Goal: Task Accomplishment & Management: Manage account settings

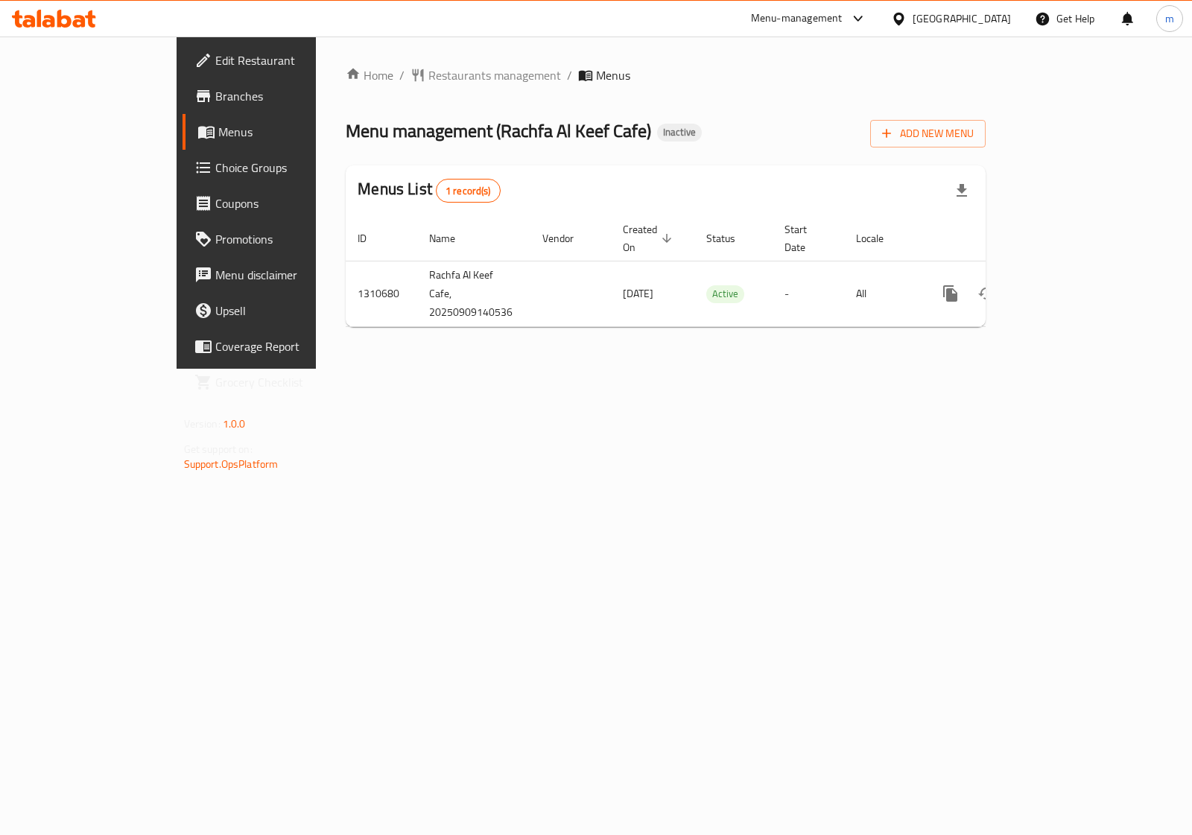
click at [215, 98] on span "Branches" at bounding box center [289, 96] width 148 height 18
click at [215, 91] on span "Branches" at bounding box center [289, 96] width 148 height 18
click at [986, 143] on button "Add New Menu" at bounding box center [927, 134] width 115 height 28
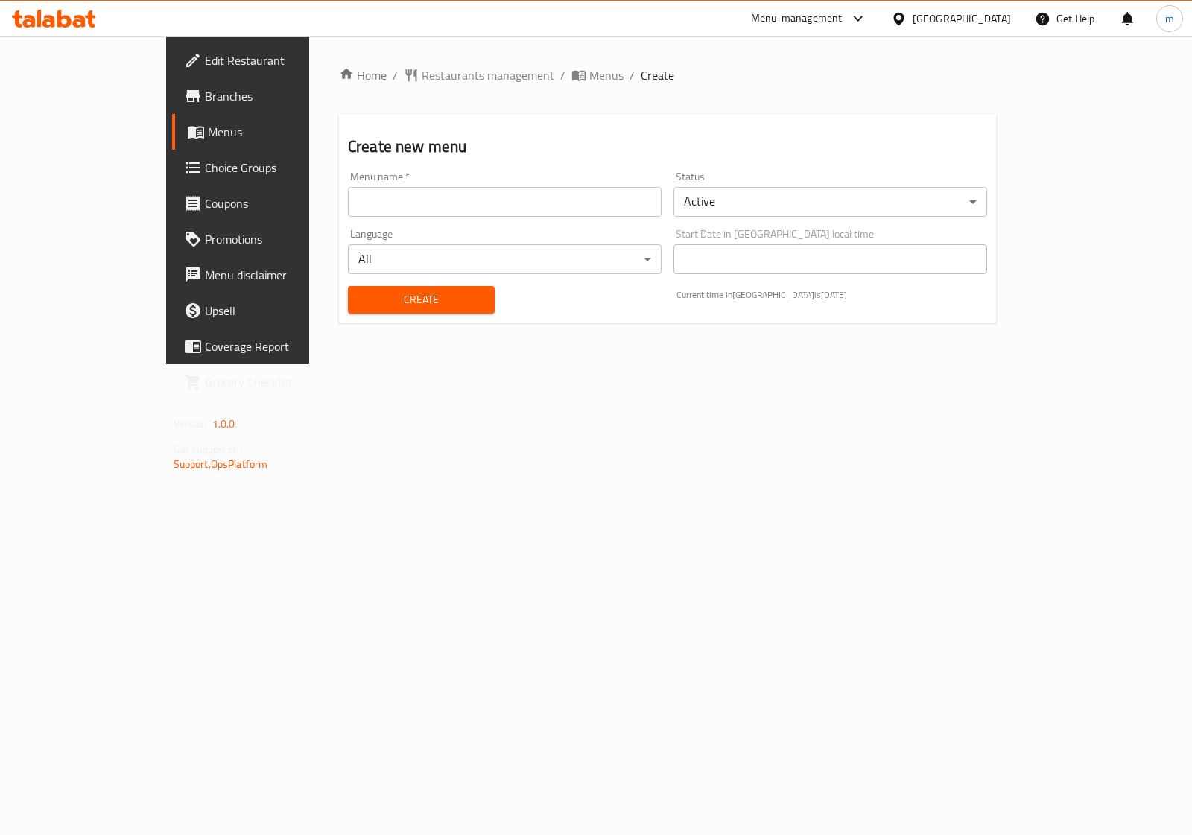
click at [437, 202] on input "text" at bounding box center [505, 202] width 314 height 30
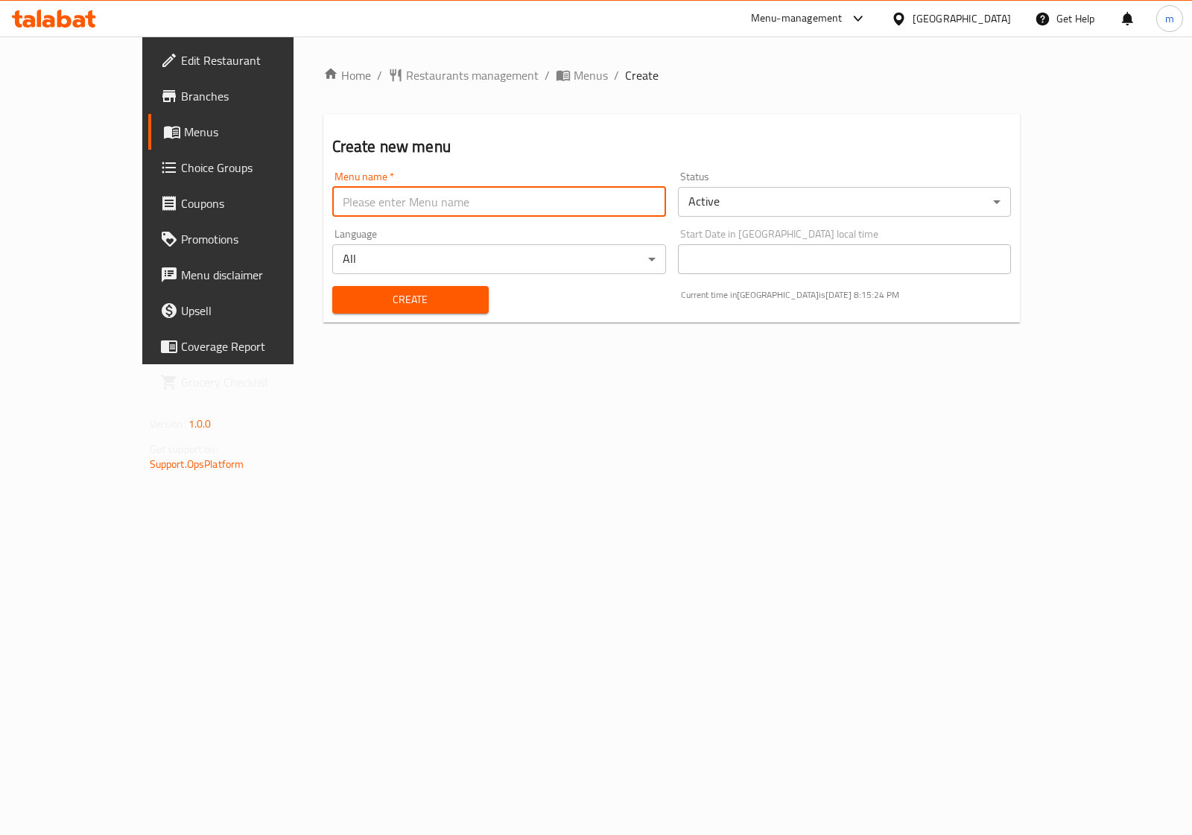
click at [437, 202] on input "text" at bounding box center [499, 202] width 334 height 30
type input "marwan"
click at [414, 294] on span "Create" at bounding box center [410, 300] width 133 height 19
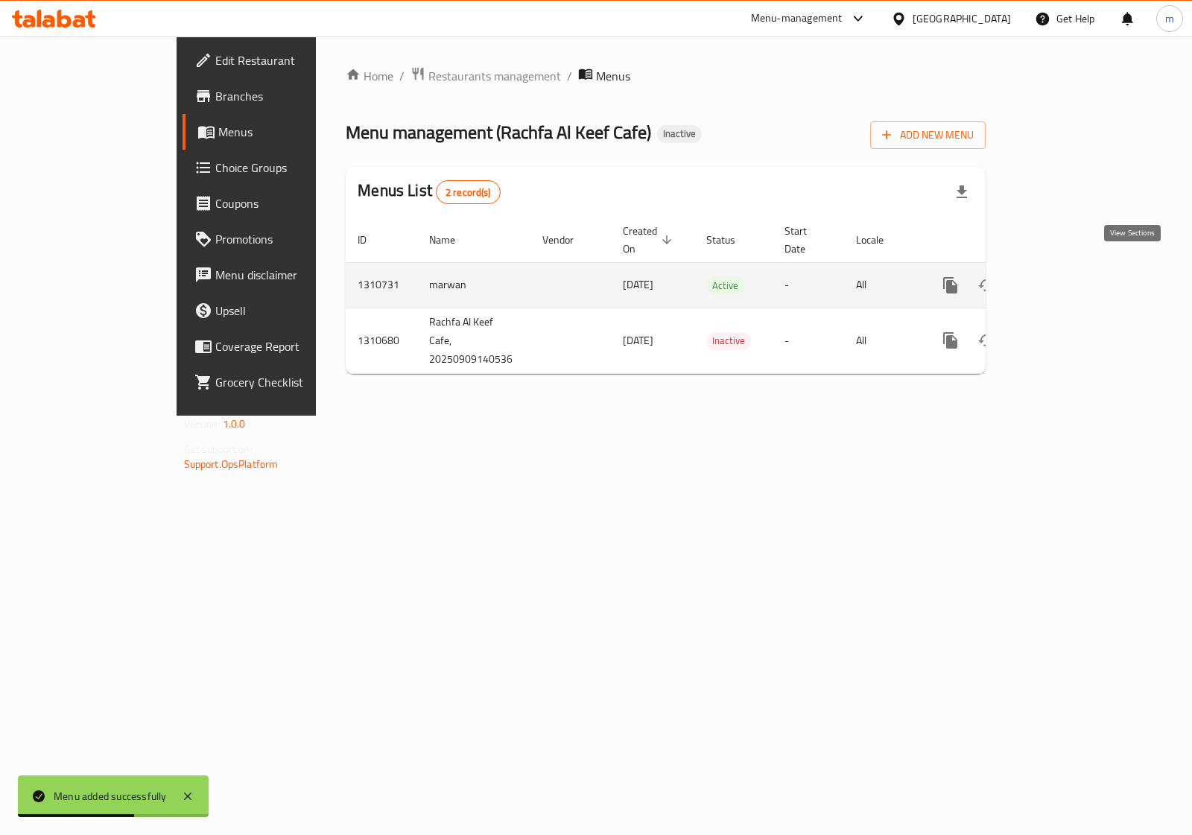
click at [1067, 276] on icon "enhanced table" at bounding box center [1058, 285] width 18 height 18
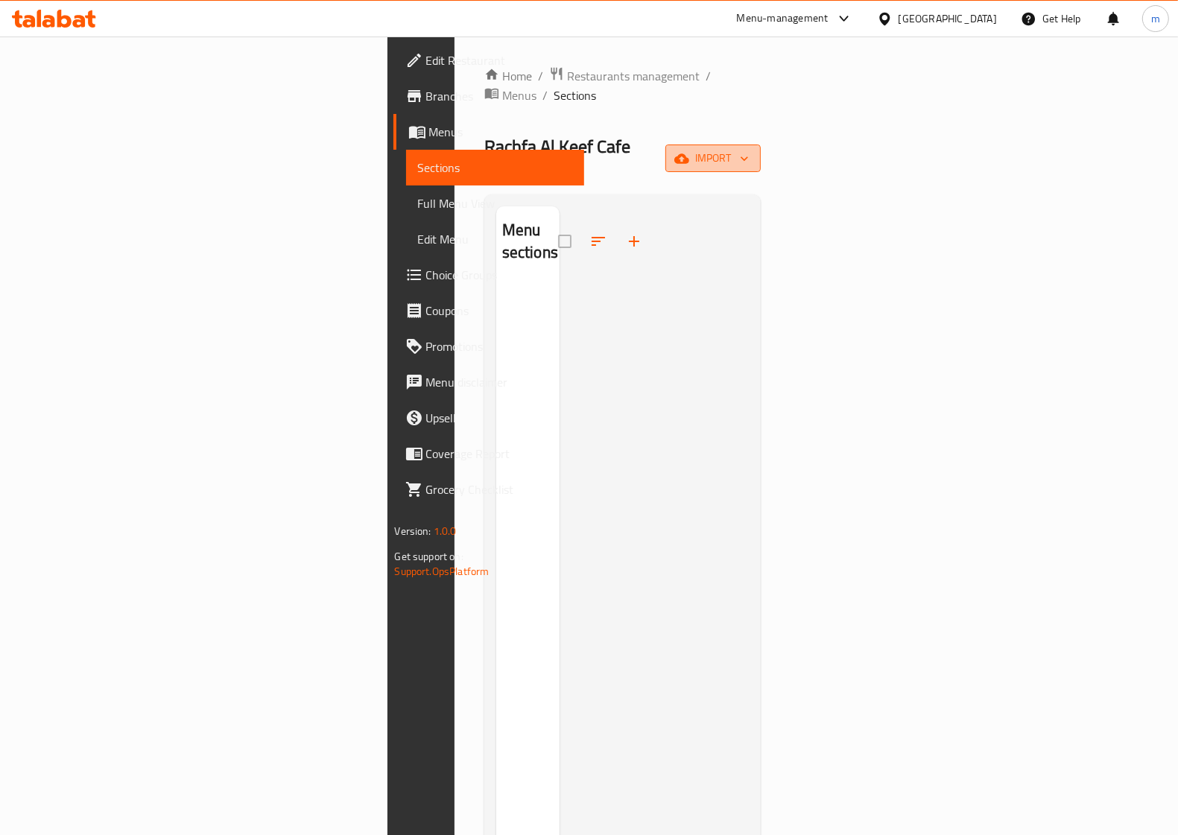
click at [689, 151] on icon "button" at bounding box center [681, 158] width 15 height 15
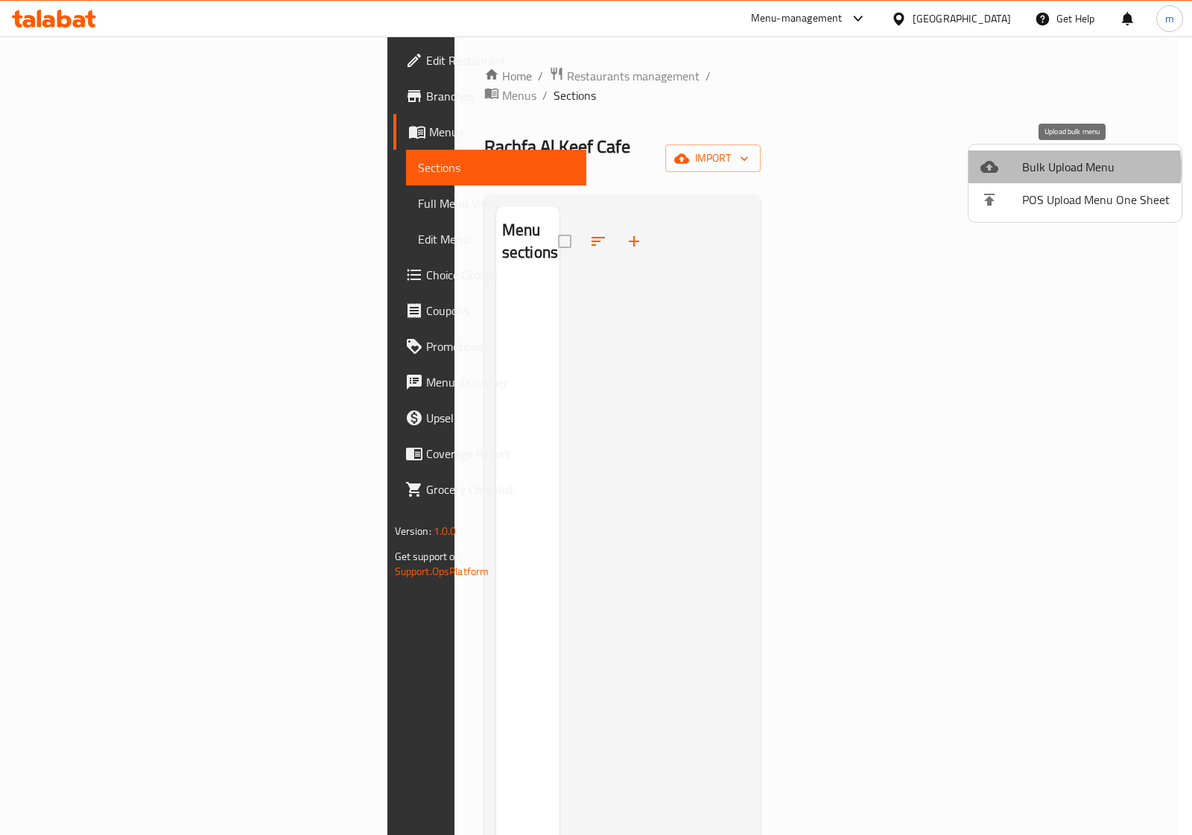
click at [1060, 168] on span "Bulk Upload Menu" at bounding box center [1096, 167] width 148 height 18
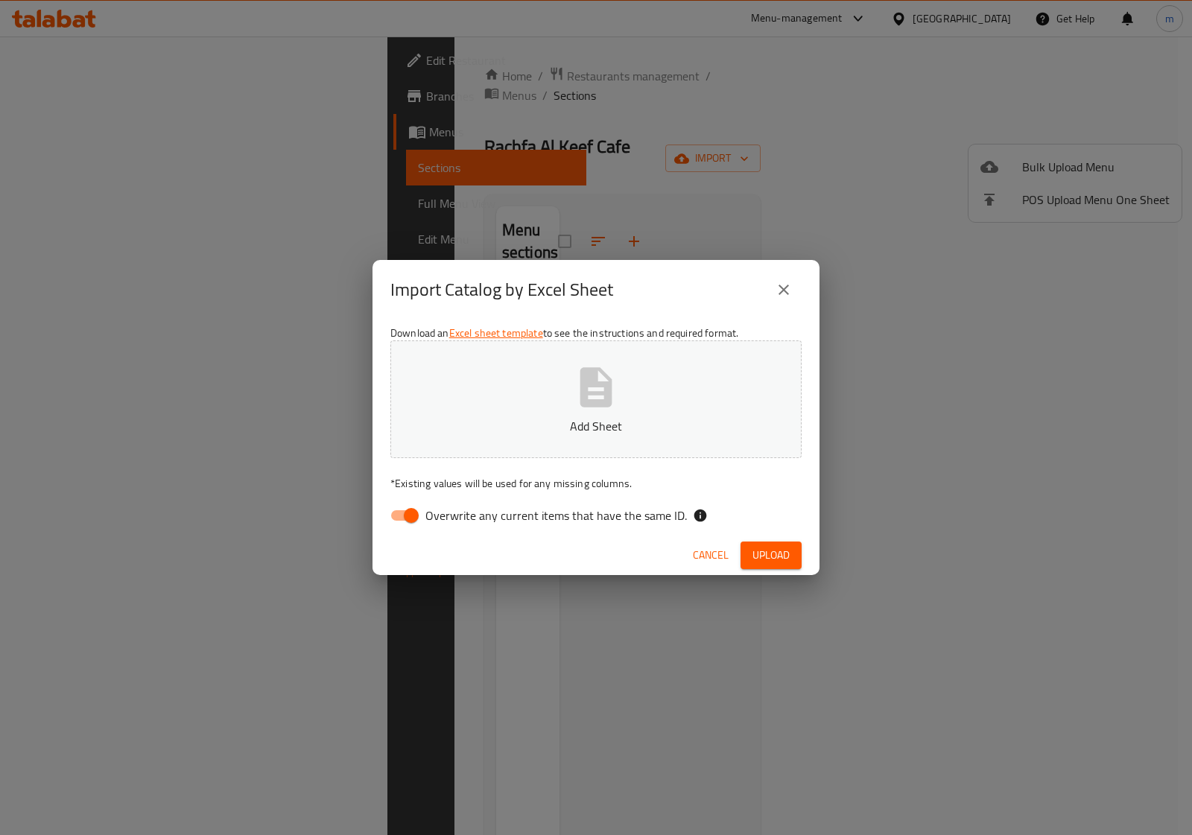
click at [604, 403] on icon "button" at bounding box center [596, 386] width 32 height 39
click at [415, 512] on input "Overwrite any current items that have the same ID." at bounding box center [411, 515] width 85 height 28
checkbox input "false"
click at [755, 556] on span "Upload" at bounding box center [771, 555] width 37 height 19
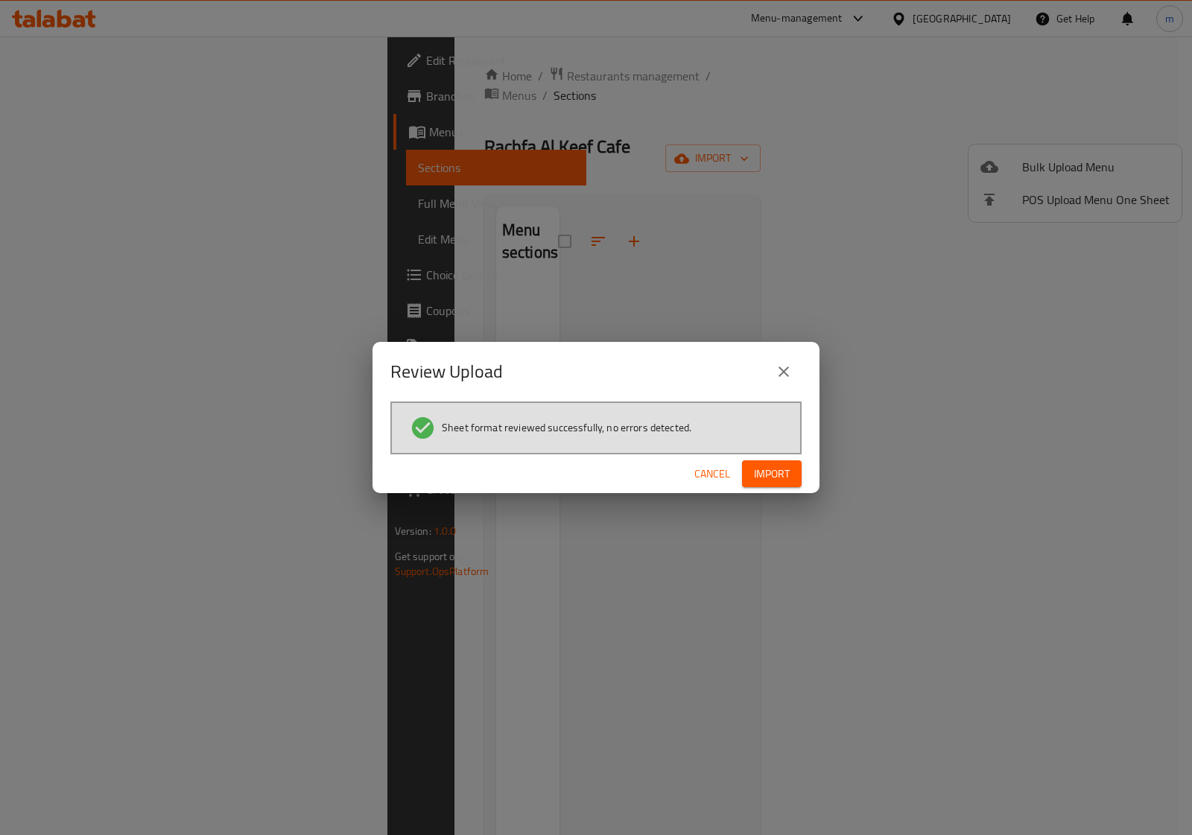
click at [775, 465] on span "Import" at bounding box center [772, 474] width 36 height 19
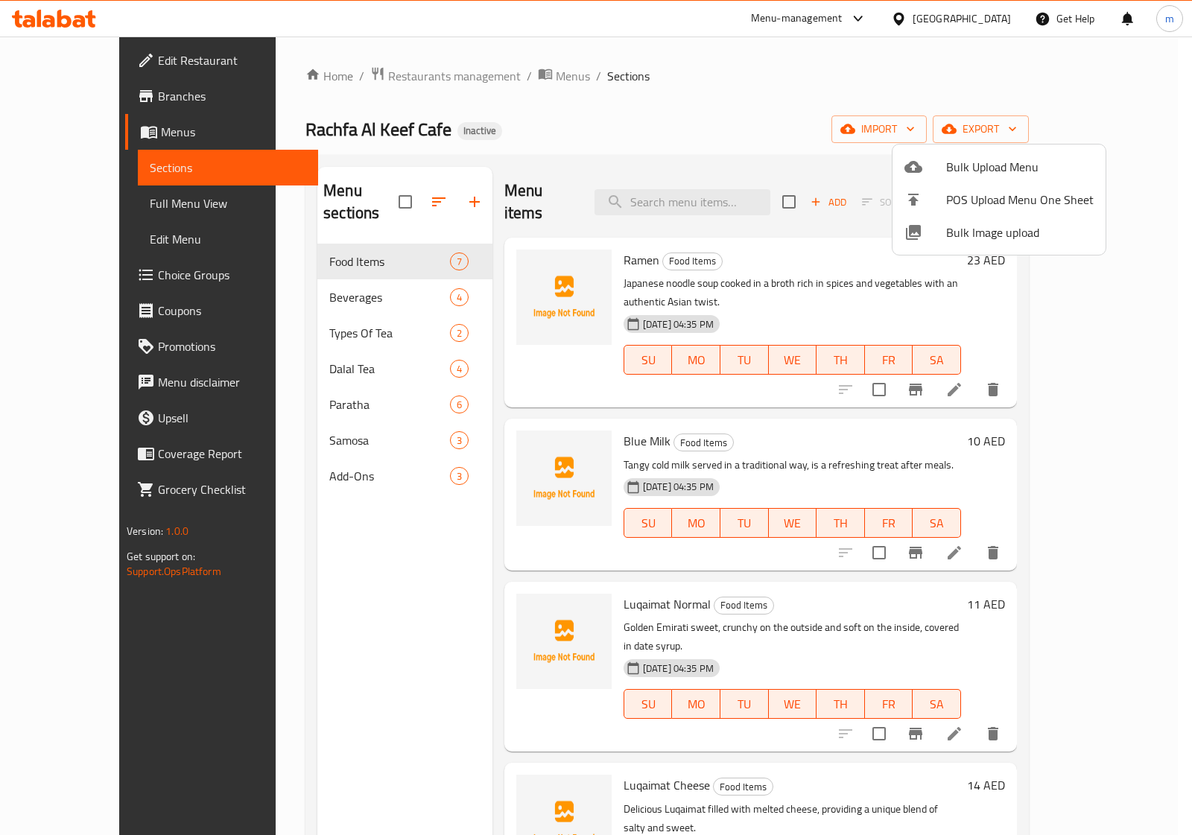
click at [110, 206] on div at bounding box center [596, 417] width 1192 height 835
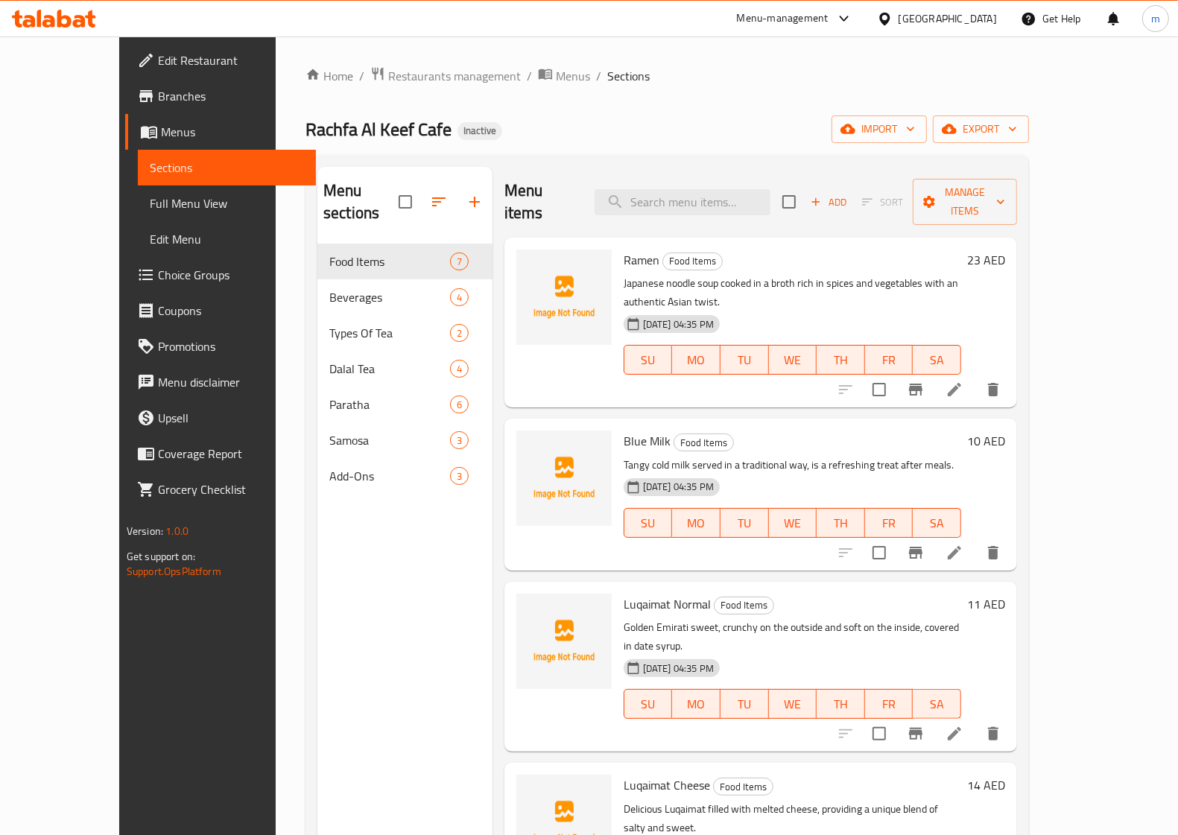
click at [150, 206] on span "Full Menu View" at bounding box center [227, 203] width 154 height 18
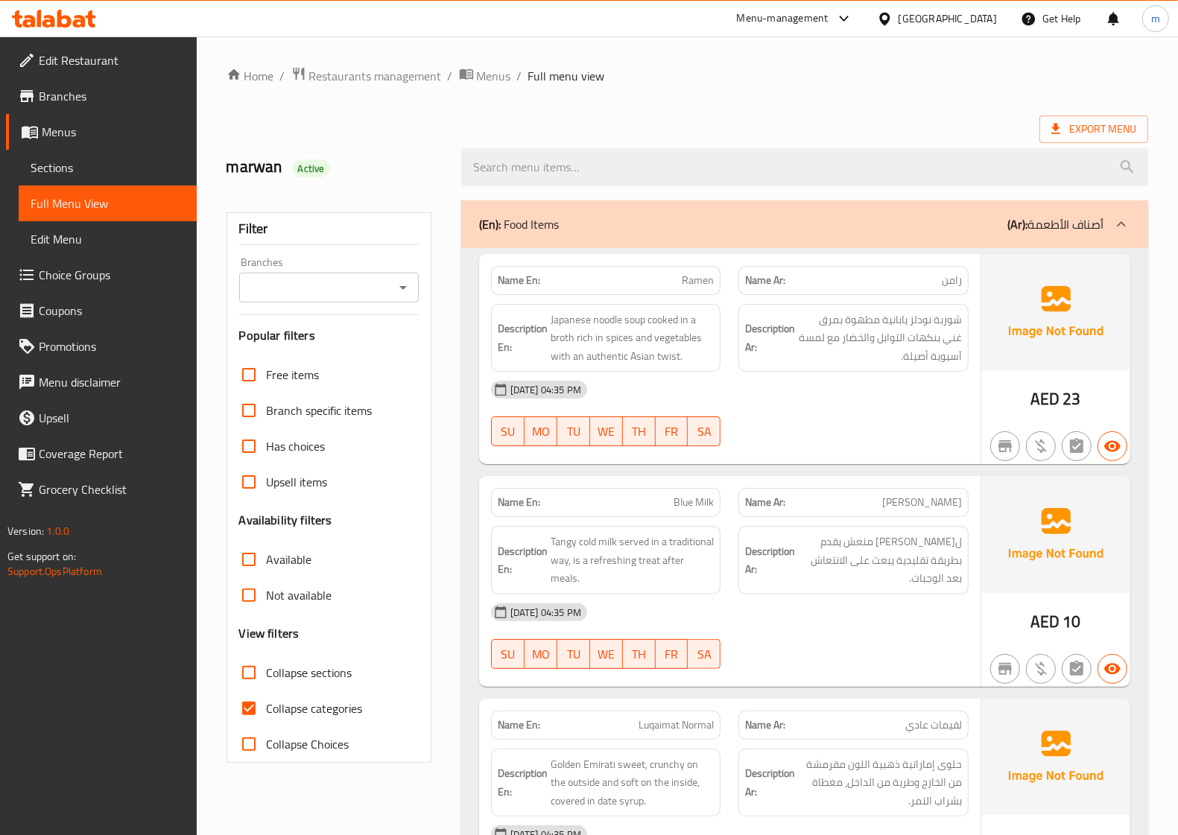
click at [277, 700] on span "Collapse categories" at bounding box center [315, 709] width 96 height 18
click at [267, 700] on input "Collapse categories" at bounding box center [249, 709] width 36 height 36
checkbox input "false"
click at [83, 45] on link "Edit Restaurant" at bounding box center [101, 60] width 191 height 36
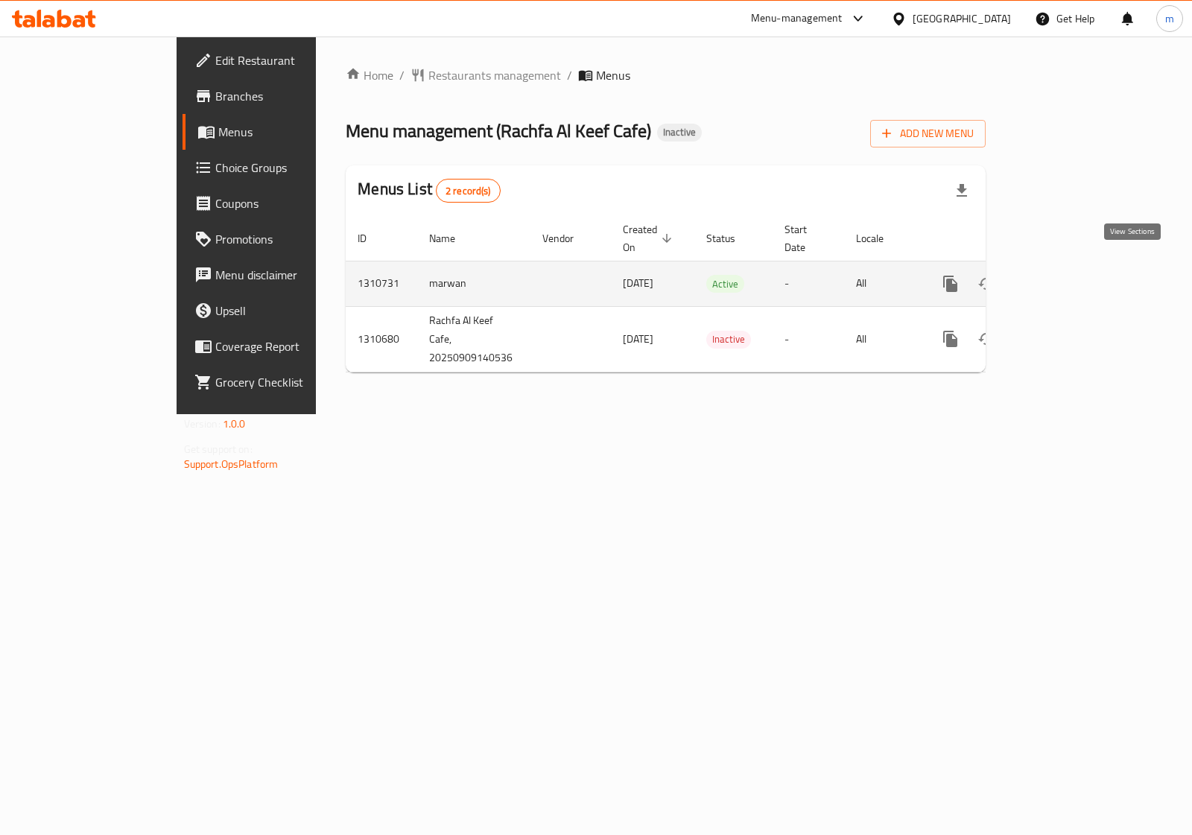
click at [1067, 275] on icon "enhanced table" at bounding box center [1058, 284] width 18 height 18
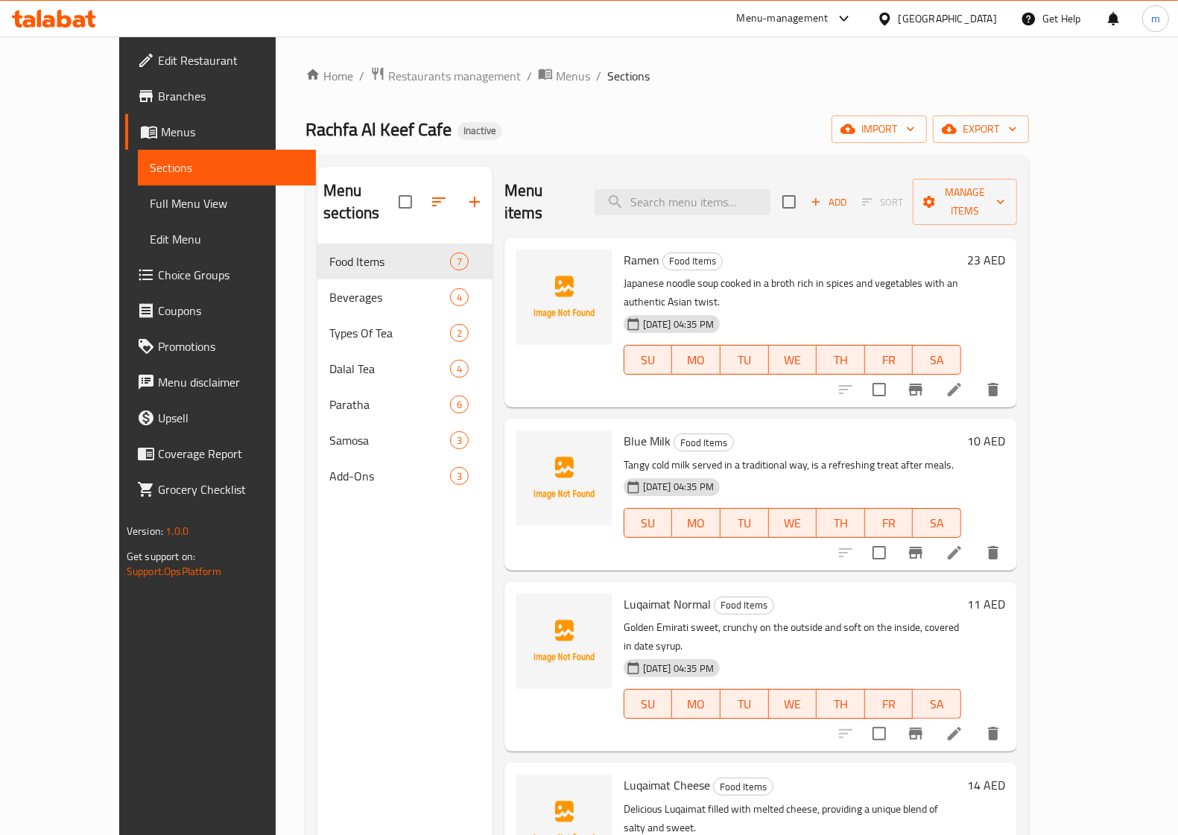
click at [150, 211] on span "Full Menu View" at bounding box center [227, 203] width 154 height 18
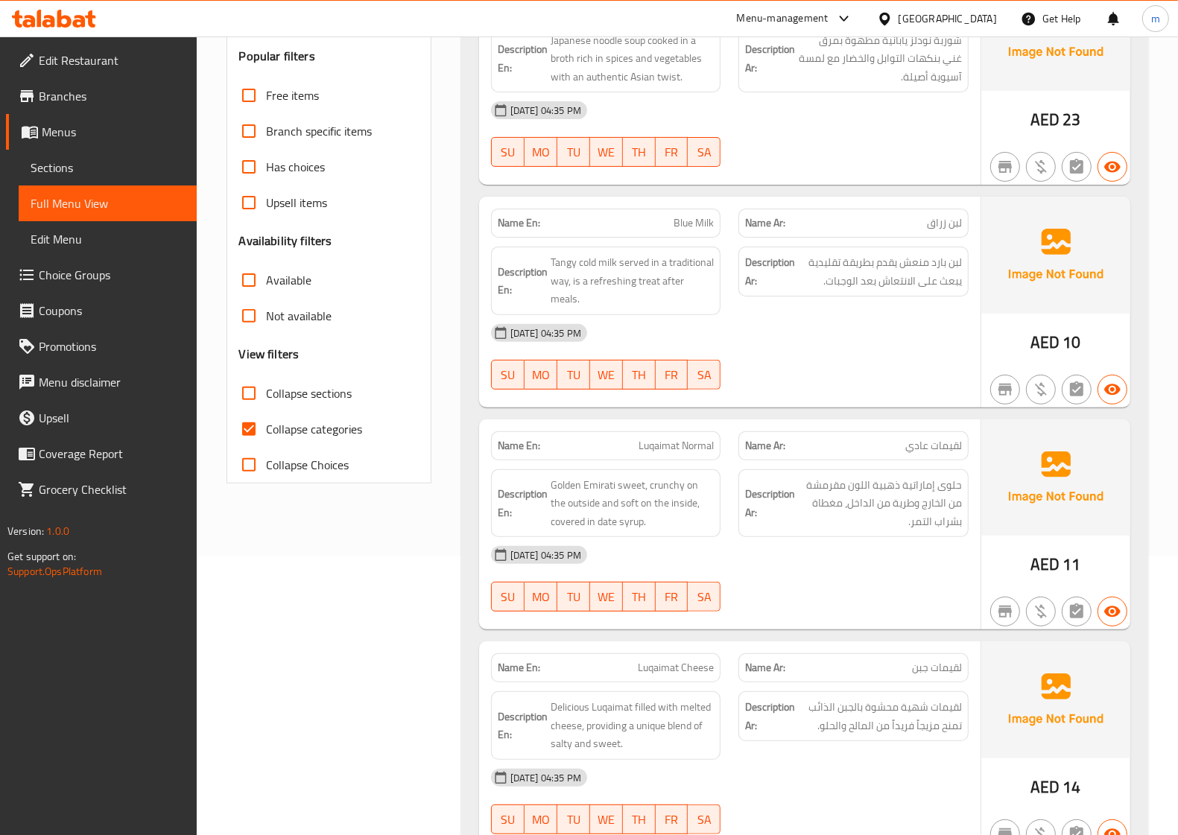
scroll to position [652, 0]
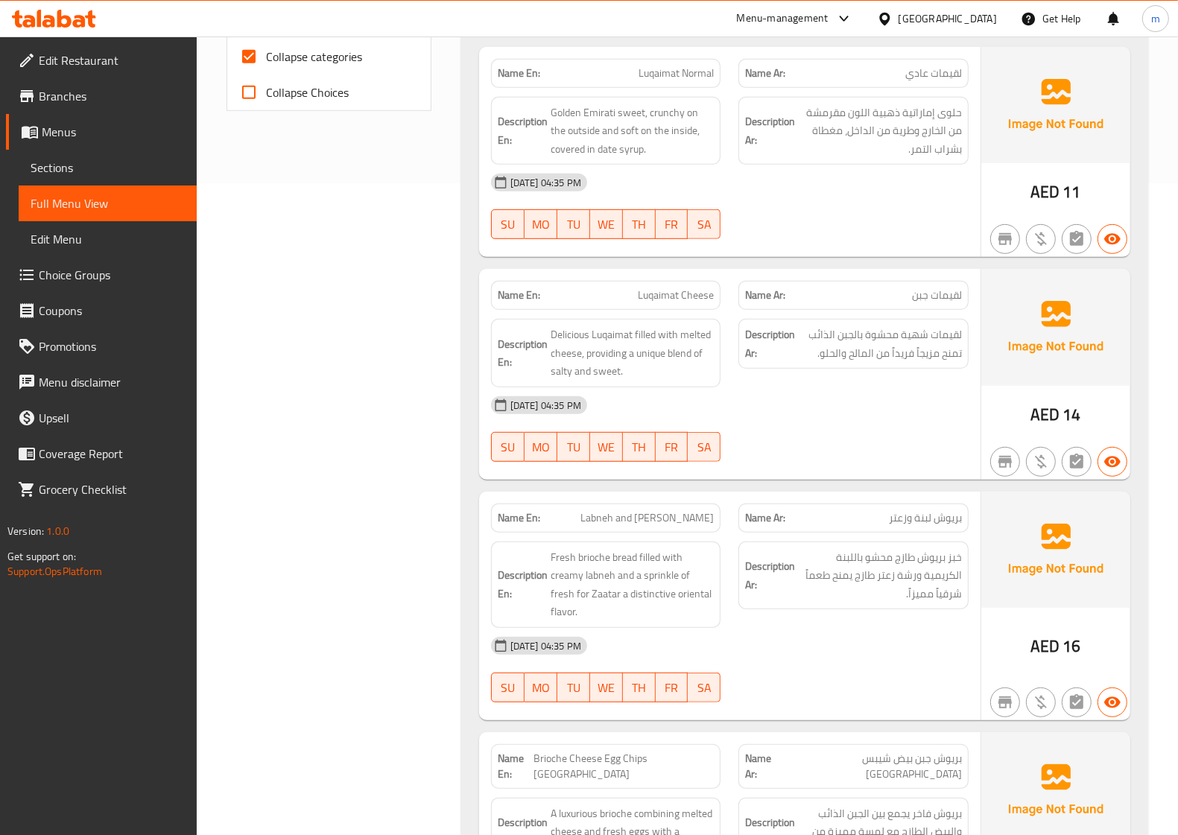
click at [309, 60] on span "Collapse categories" at bounding box center [315, 57] width 96 height 18
click at [267, 60] on input "Collapse categories" at bounding box center [249, 57] width 36 height 36
checkbox input "false"
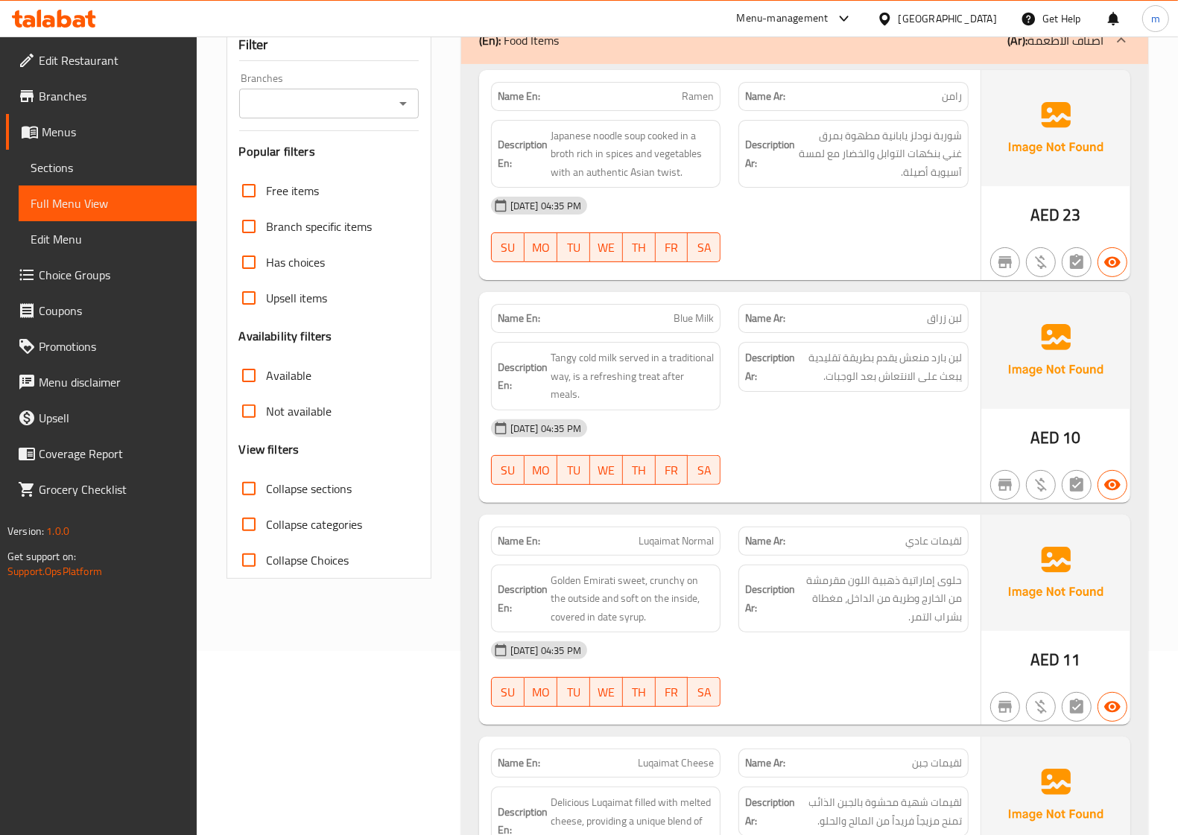
scroll to position [186, 0]
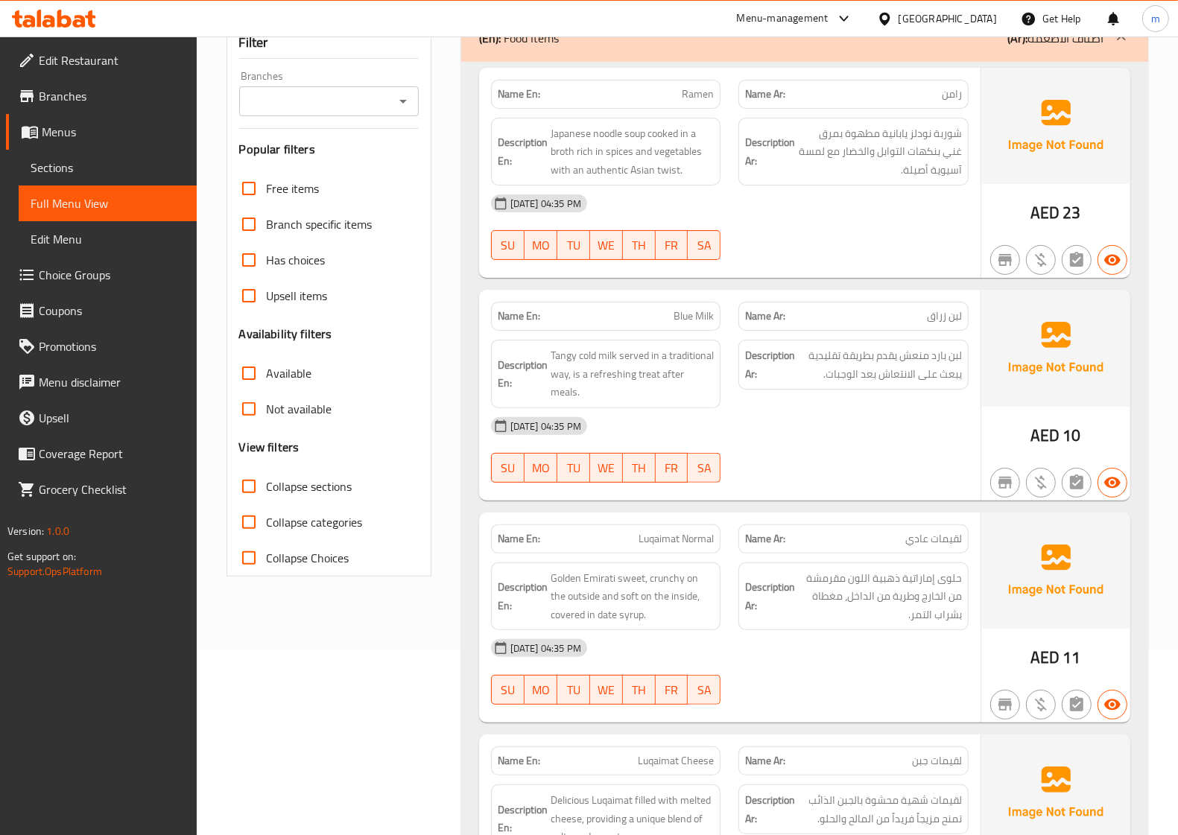
click at [928, 318] on span "لبن زراق" at bounding box center [944, 316] width 35 height 16
click at [932, 317] on span "لبن زراق" at bounding box center [944, 316] width 35 height 16
click at [928, 474] on div at bounding box center [853, 483] width 248 height 18
click at [1108, 477] on icon "button" at bounding box center [1112, 482] width 16 height 11
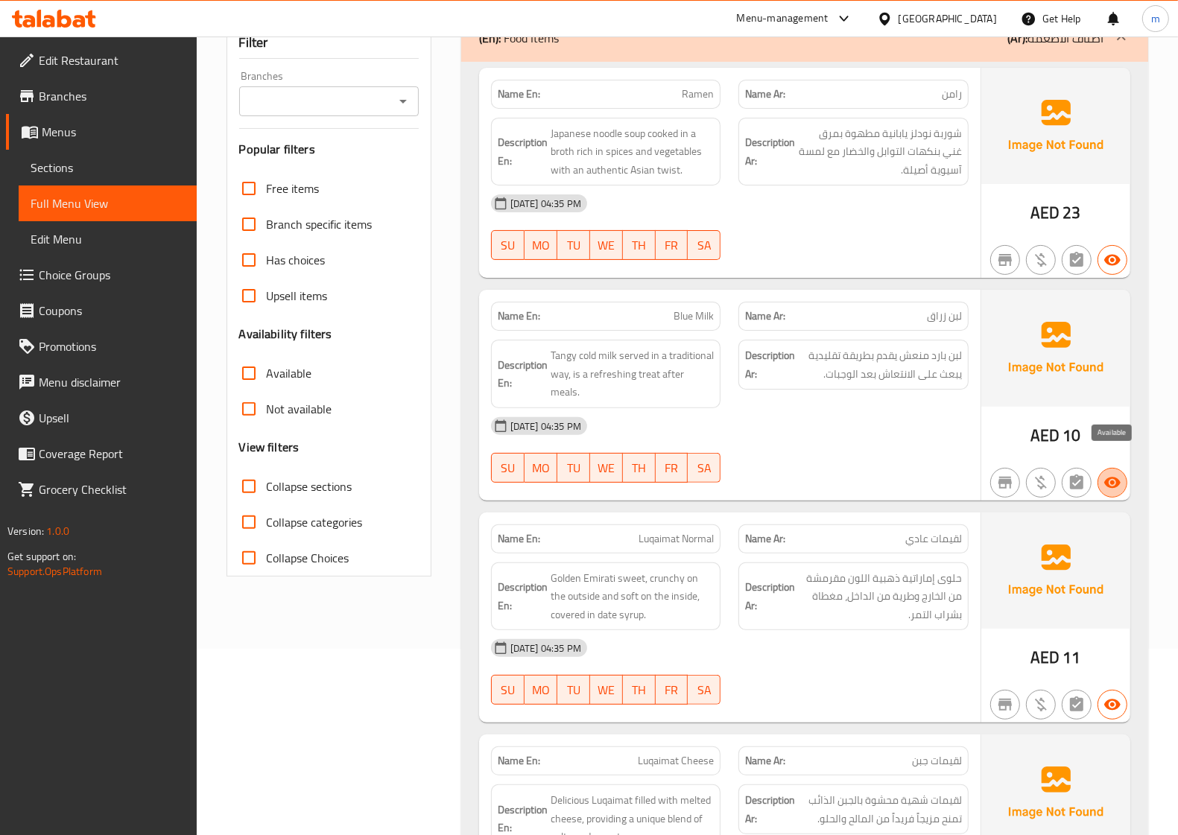
click at [1108, 477] on icon "button" at bounding box center [1112, 482] width 16 height 11
click at [787, 422] on div "[DATE] 04:35 PM" at bounding box center [730, 426] width 496 height 36
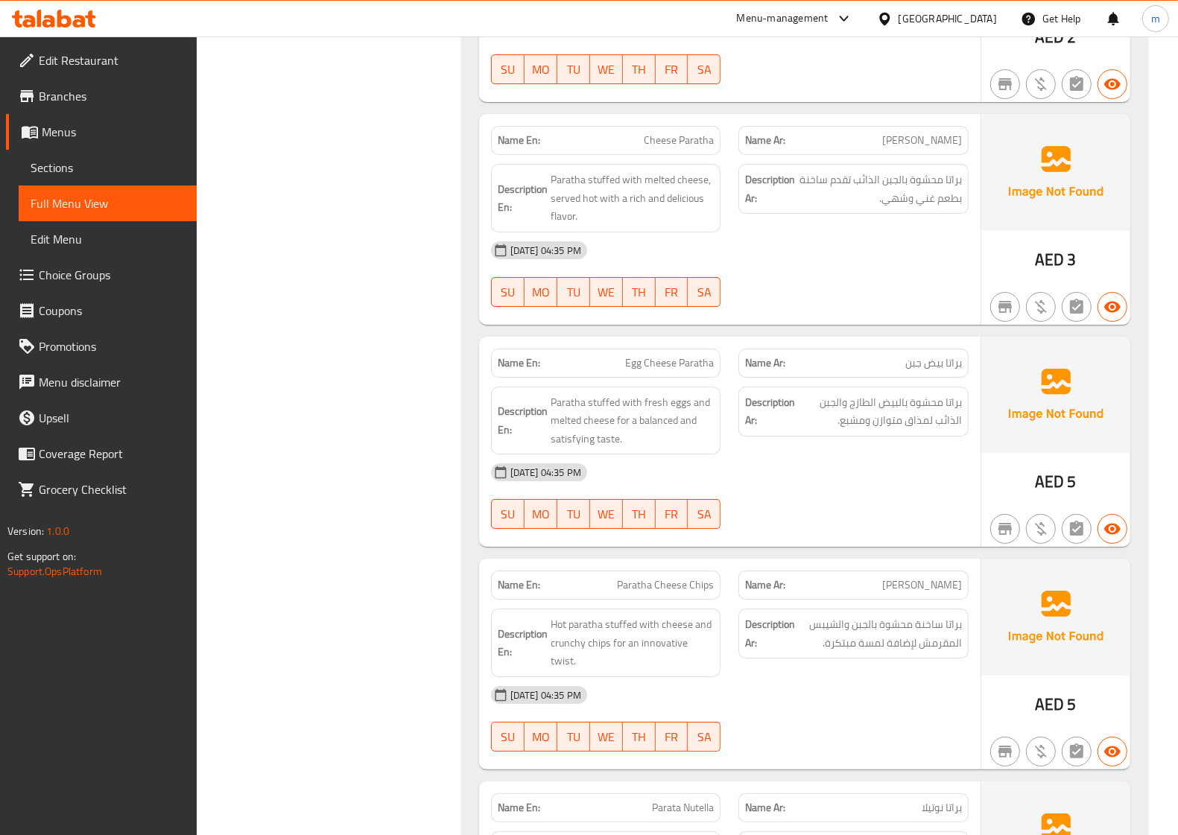
scroll to position [4221, 0]
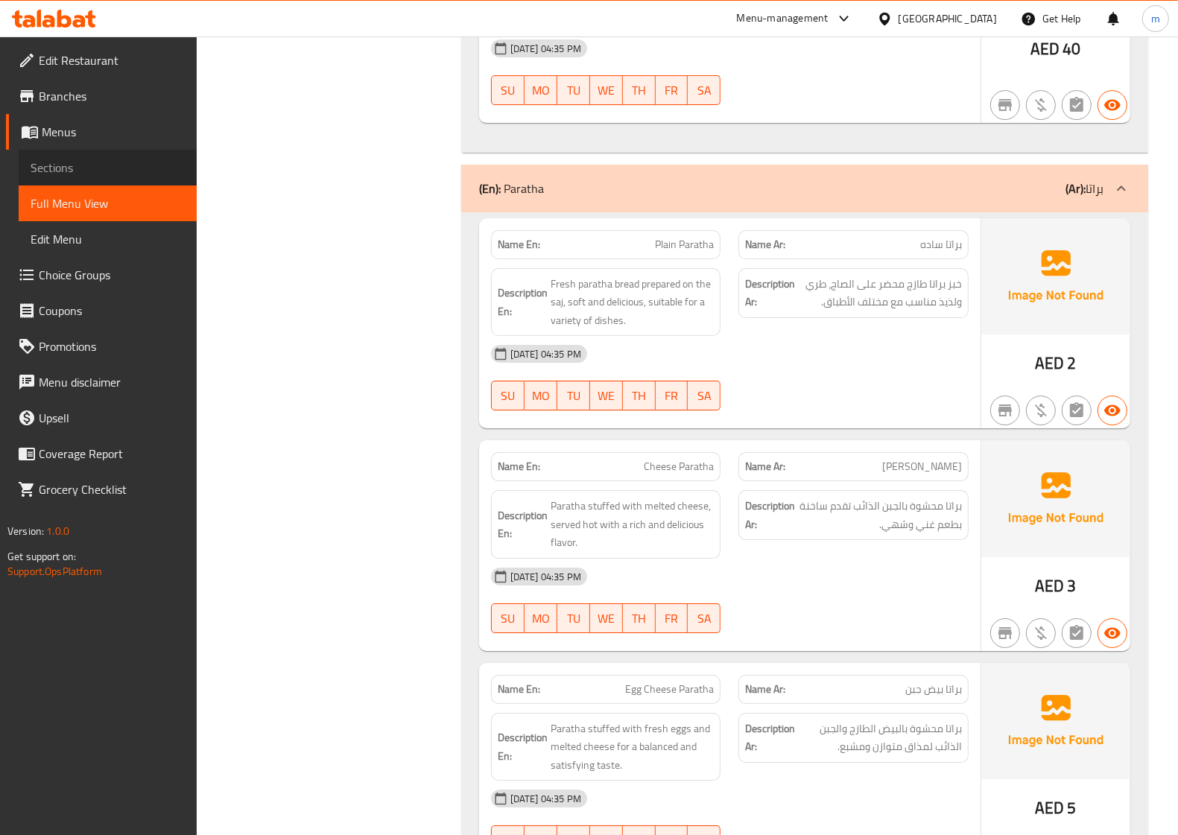
click at [78, 160] on span "Sections" at bounding box center [108, 168] width 154 height 18
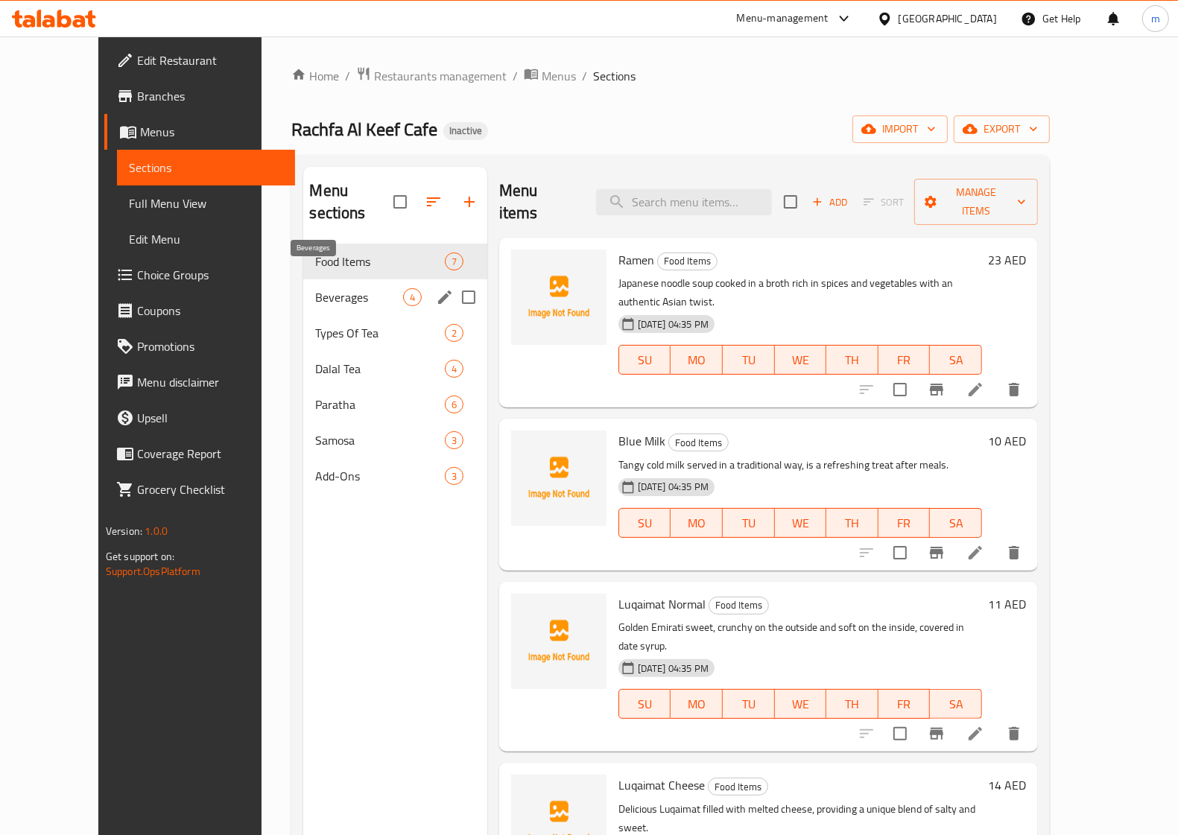
click at [315, 288] on span "Beverages" at bounding box center [358, 297] width 87 height 18
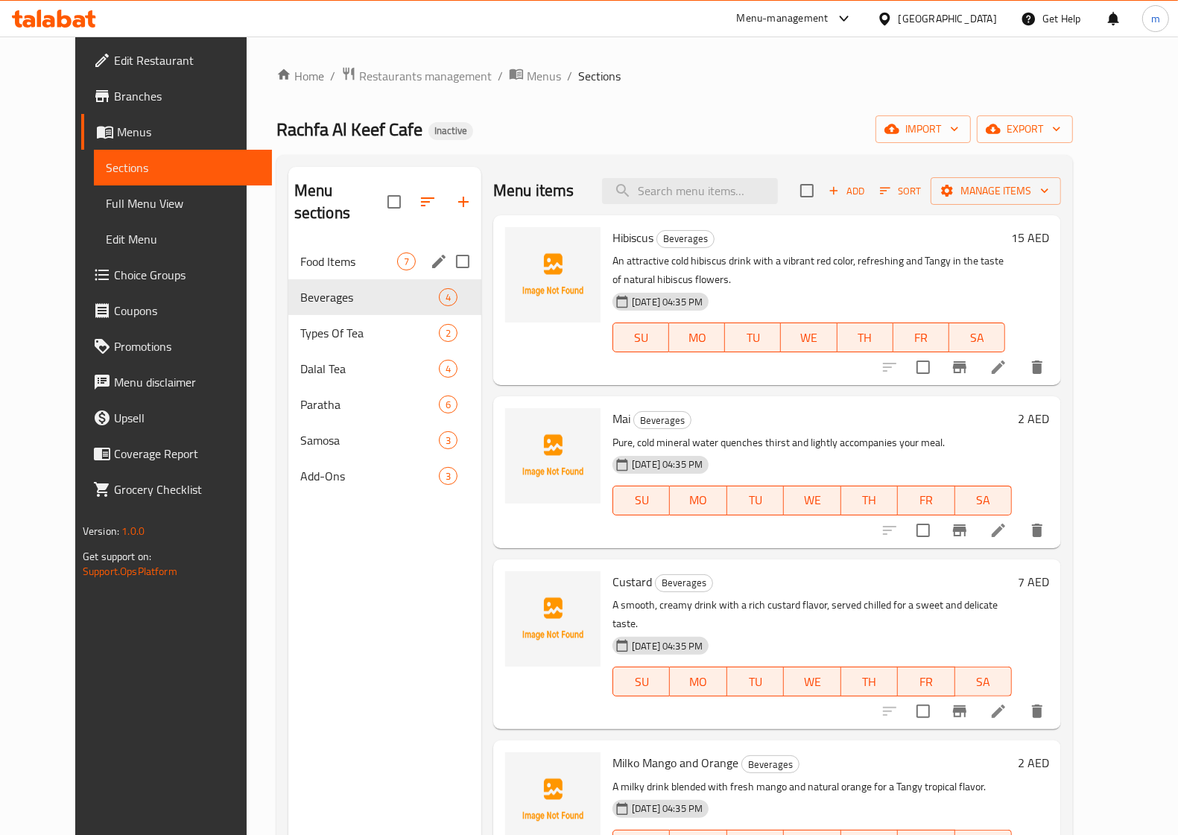
click at [291, 244] on div "Food Items 7" at bounding box center [384, 262] width 193 height 36
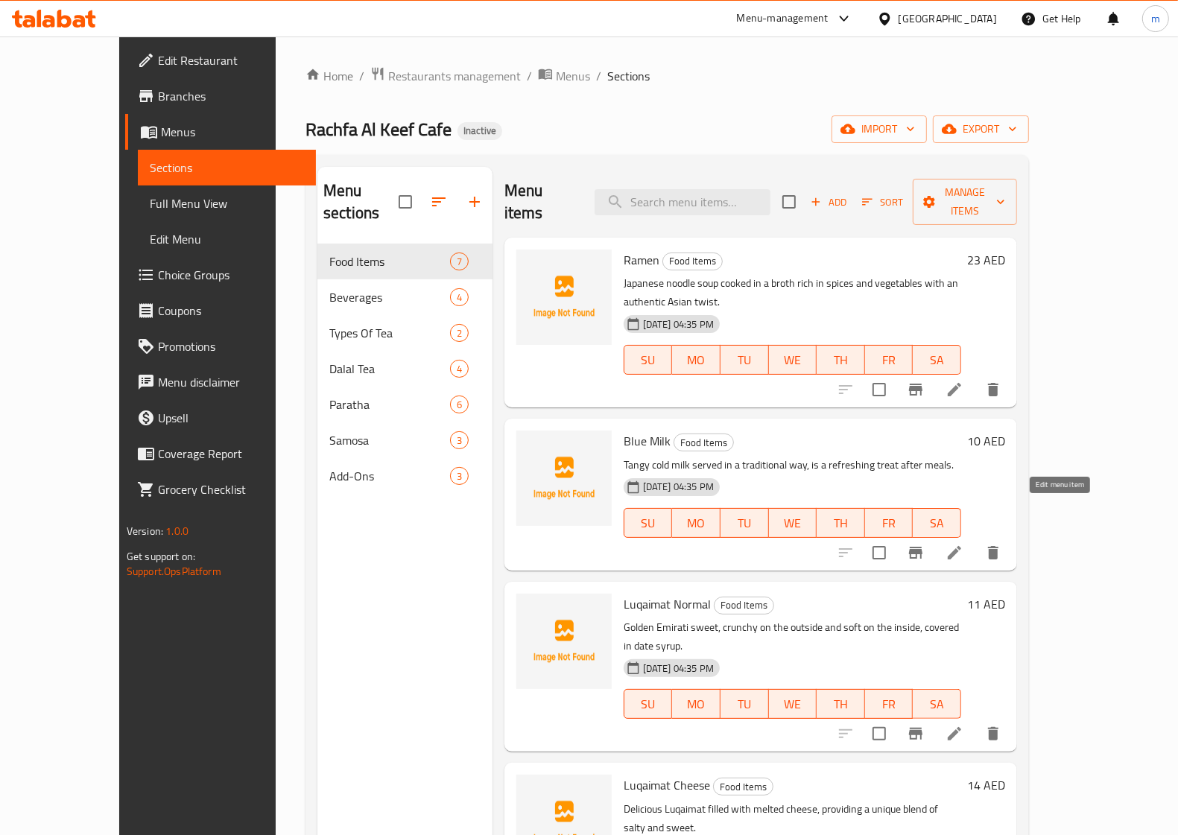
click at [963, 544] on icon at bounding box center [955, 553] width 18 height 18
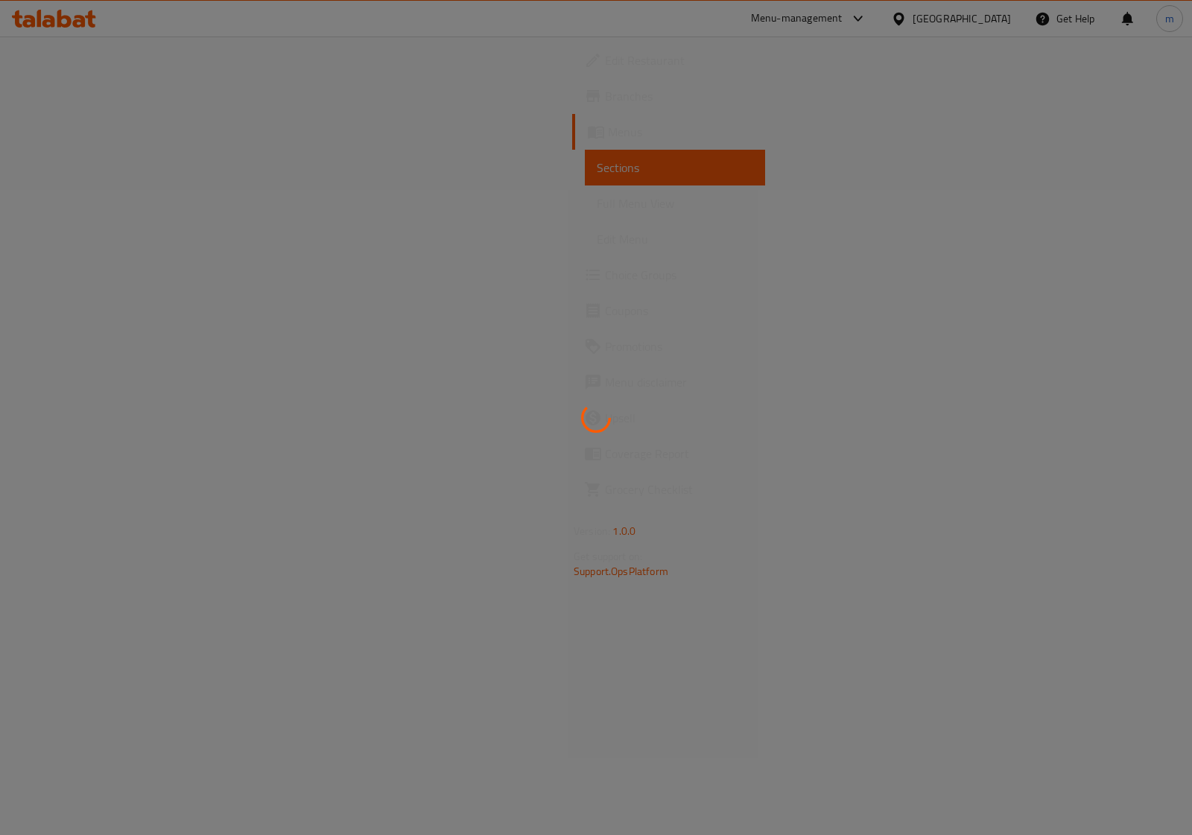
click at [1055, 510] on div at bounding box center [596, 417] width 1192 height 835
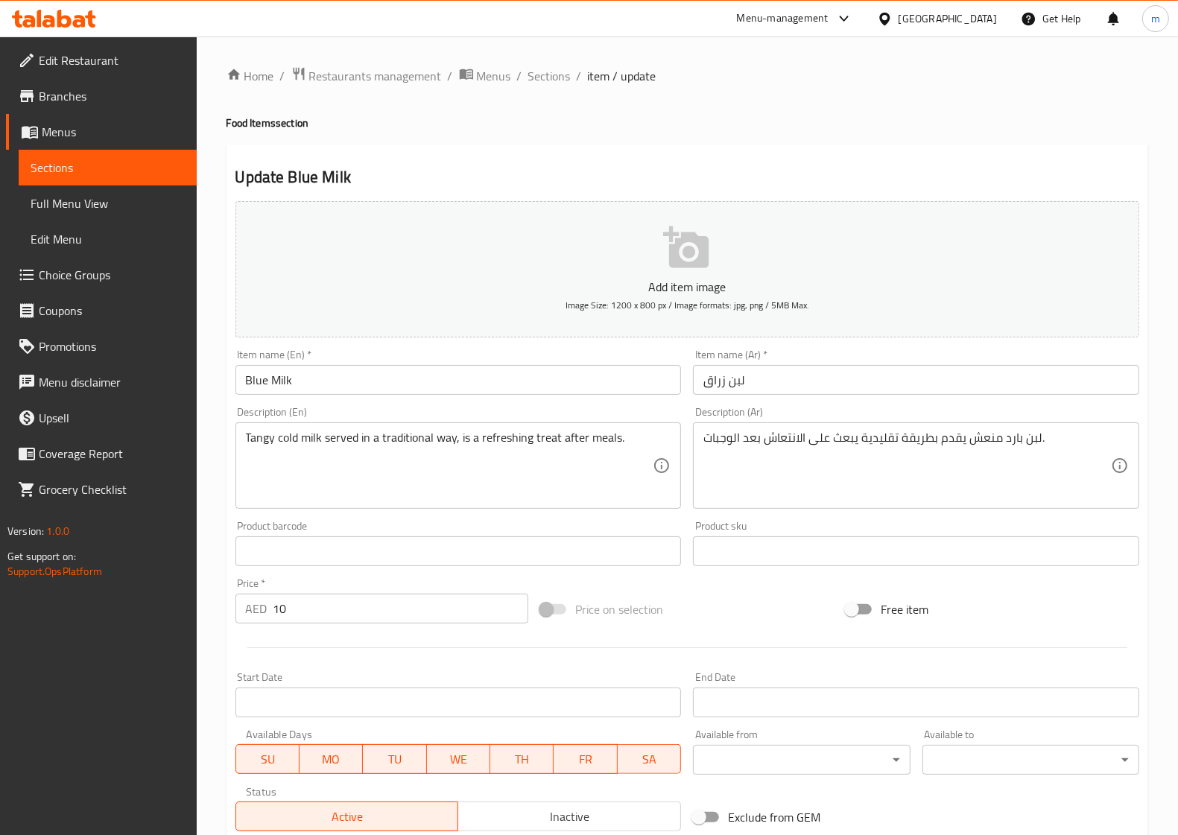
click at [272, 387] on input "Blue Milk" at bounding box center [458, 380] width 446 height 30
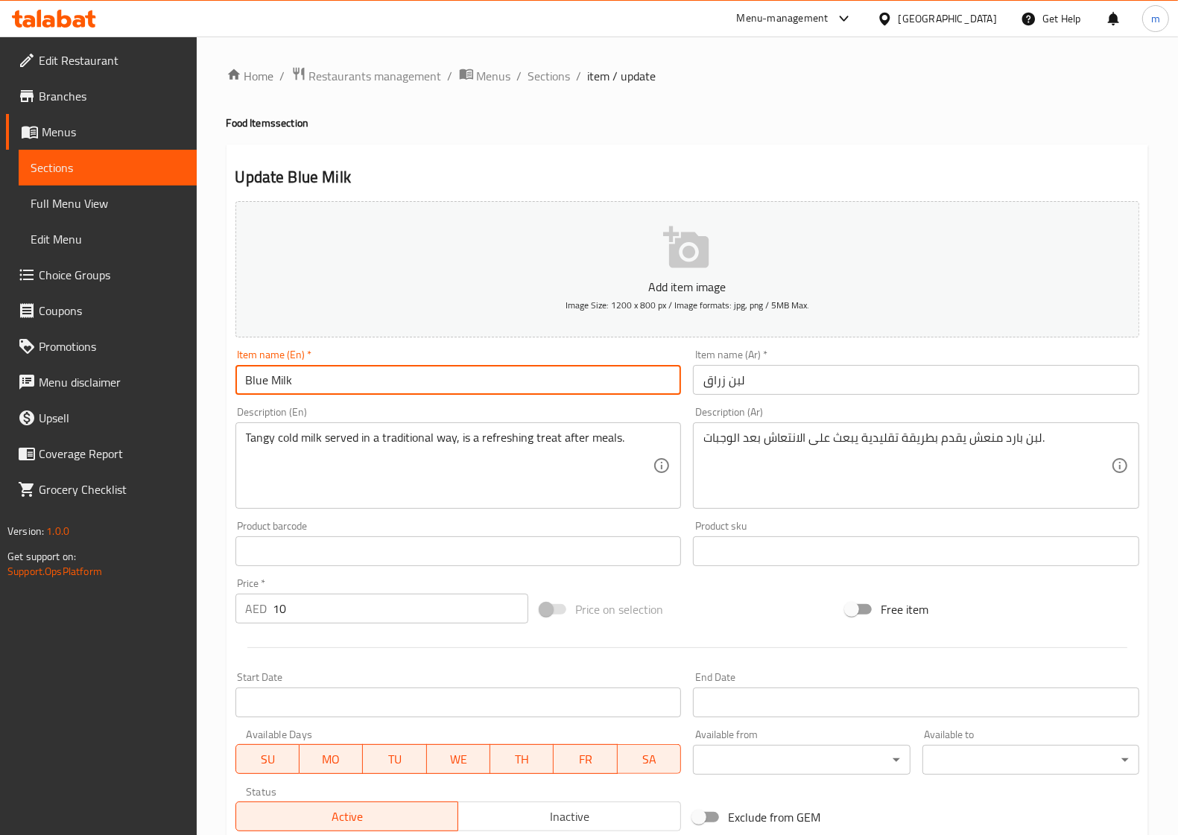
drag, startPoint x: 269, startPoint y: 377, endPoint x: 203, endPoint y: 385, distance: 66.1
click at [203, 385] on div "Home / Restaurants management / Menus / Sections / item / update Food Items sec…" at bounding box center [687, 545] width 981 height 1016
click at [318, 380] on input "Milk" at bounding box center [458, 380] width 446 height 30
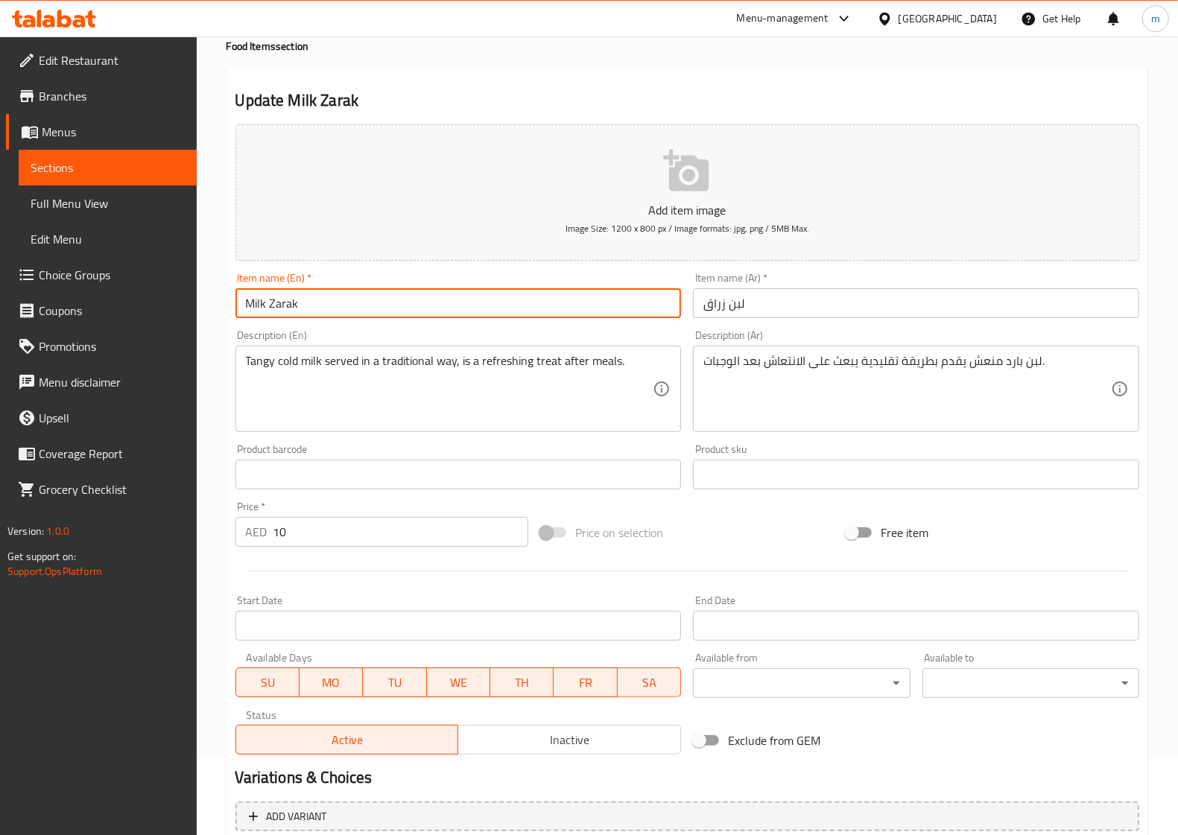
scroll to position [215, 0]
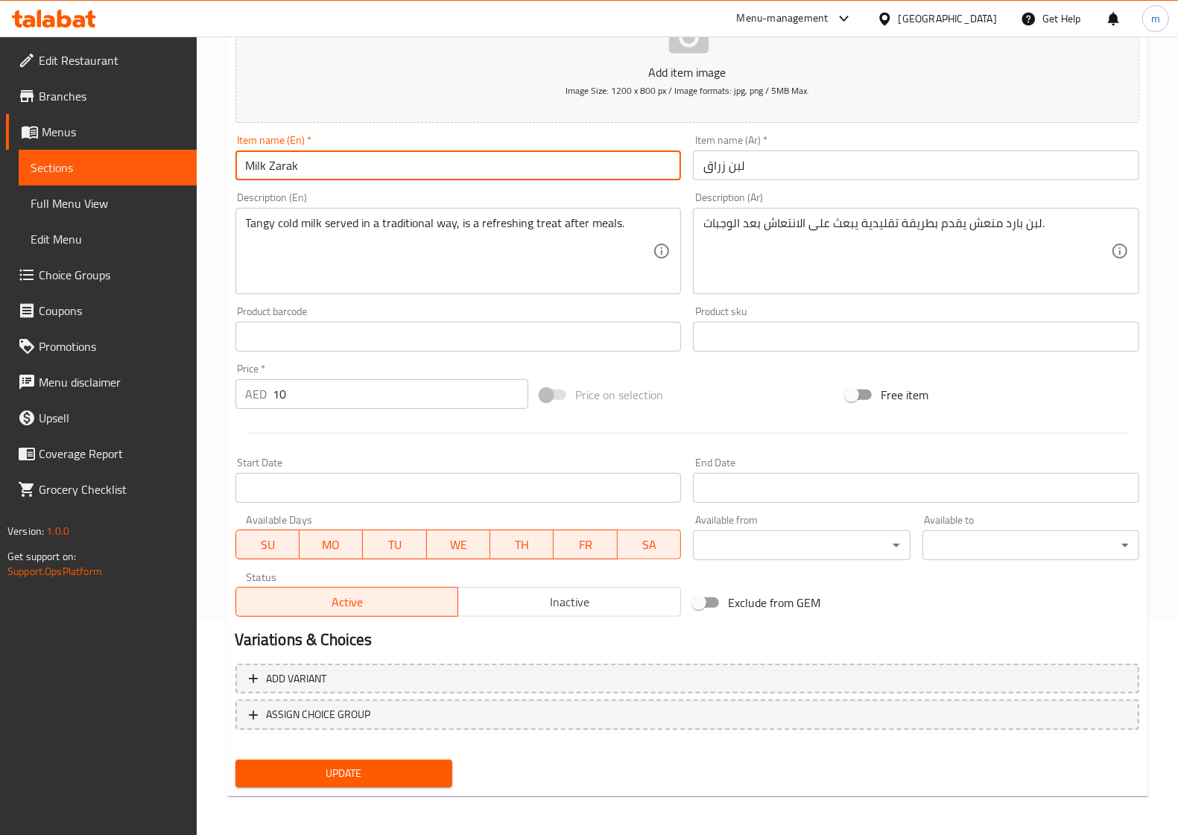
type input "Milk Zarak"
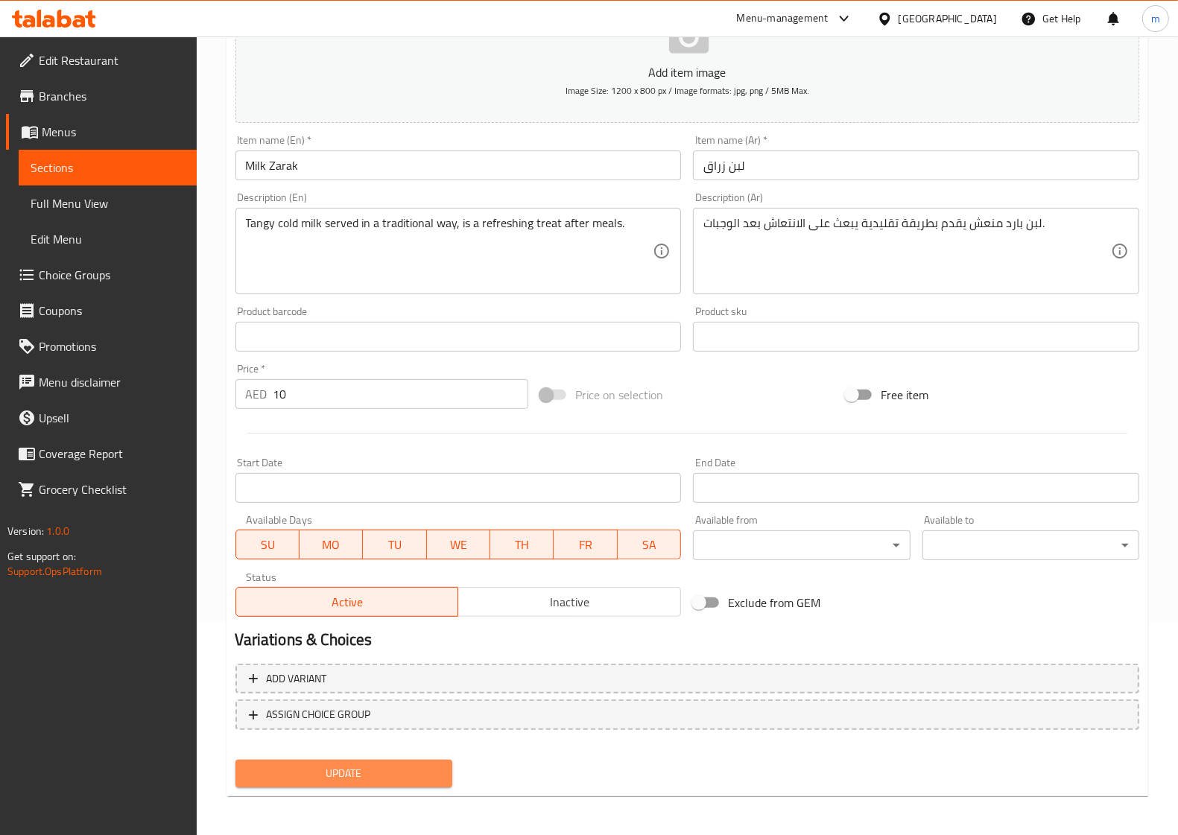
click at [370, 776] on span "Update" at bounding box center [343, 773] width 193 height 19
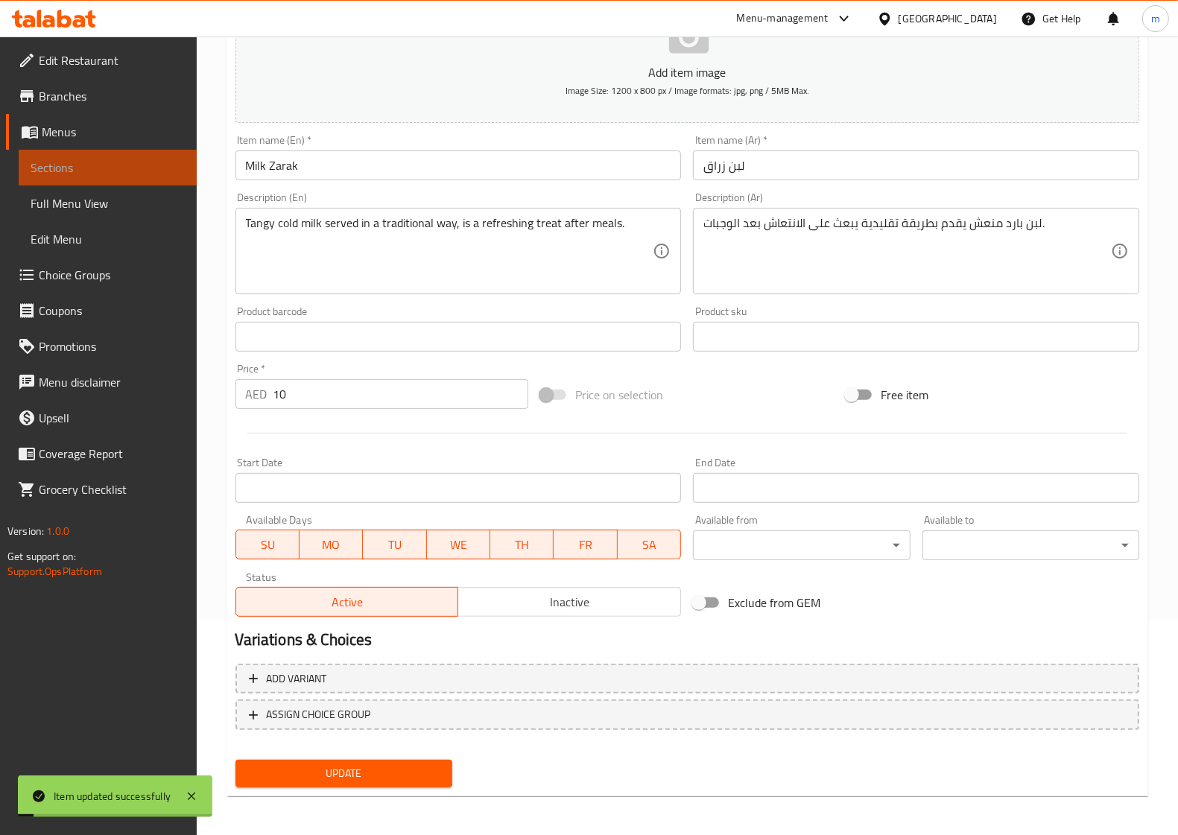
click at [118, 162] on span "Sections" at bounding box center [108, 168] width 154 height 18
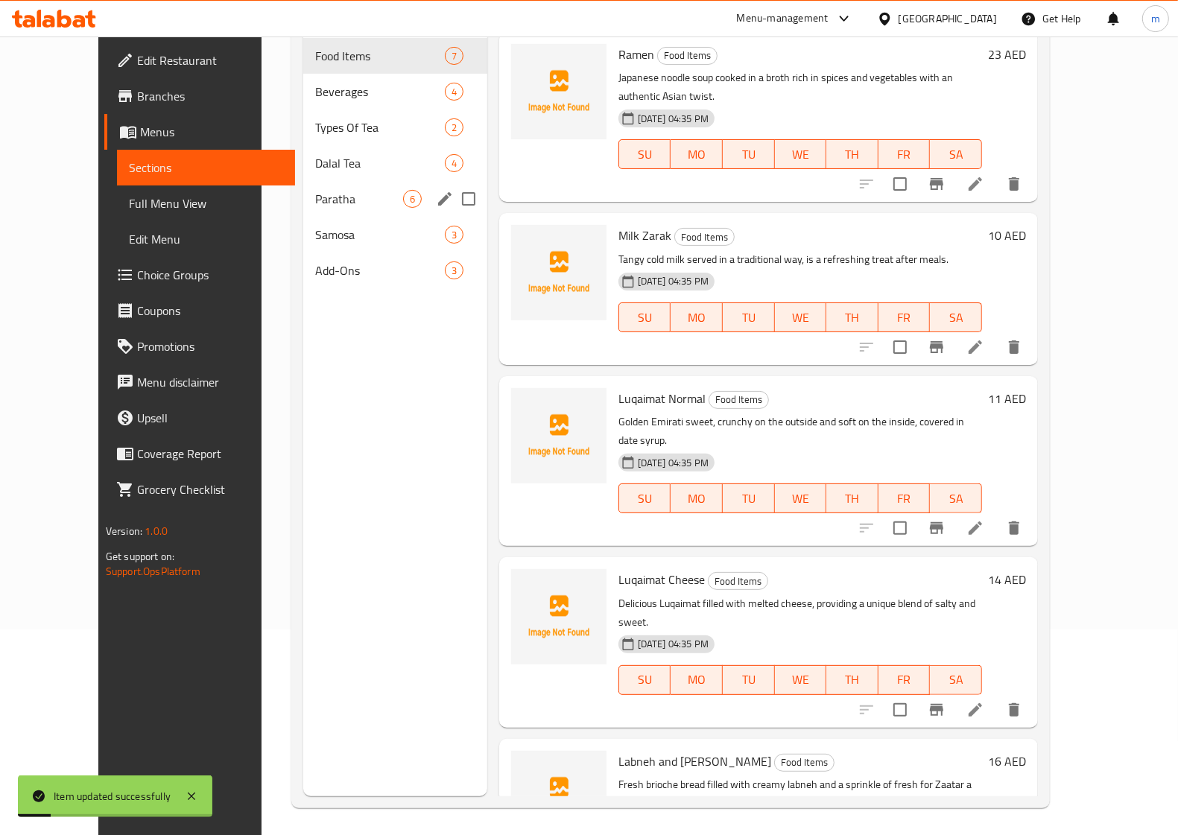
scroll to position [116, 0]
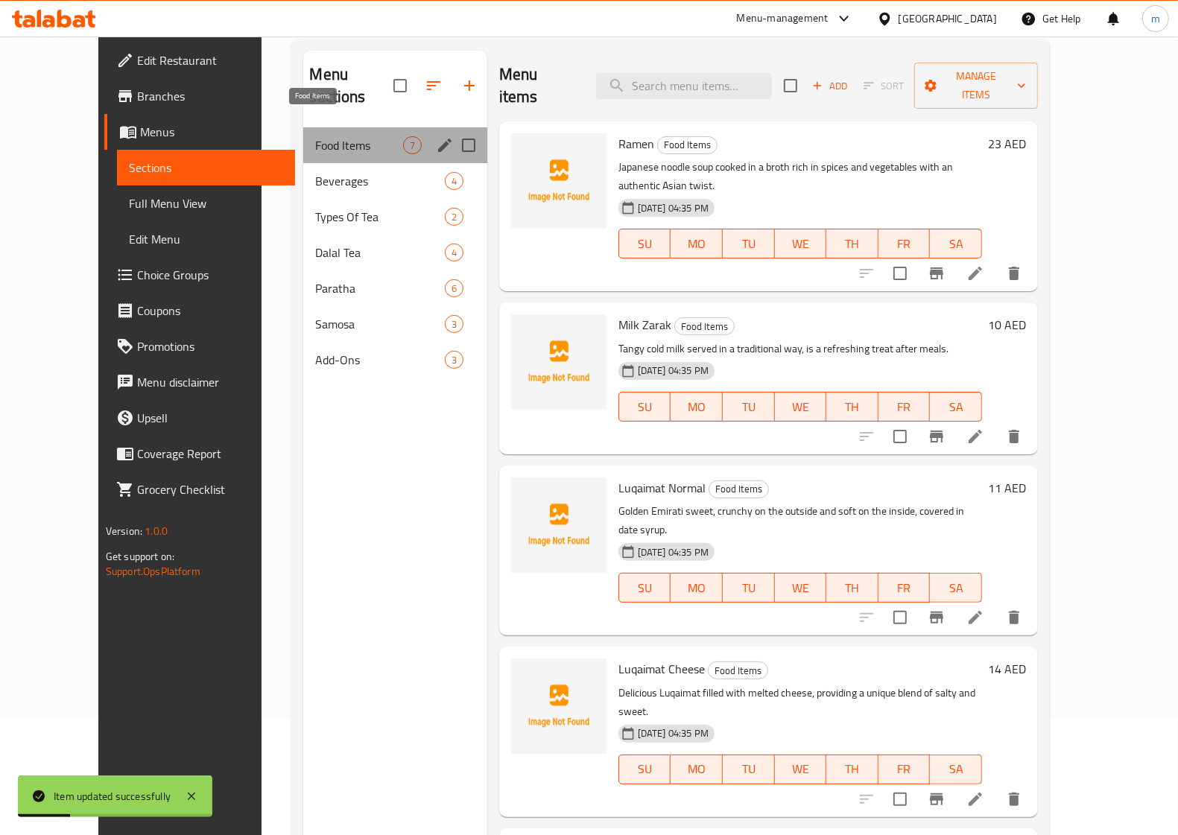
click at [315, 136] on span "Food Items" at bounding box center [358, 145] width 87 height 18
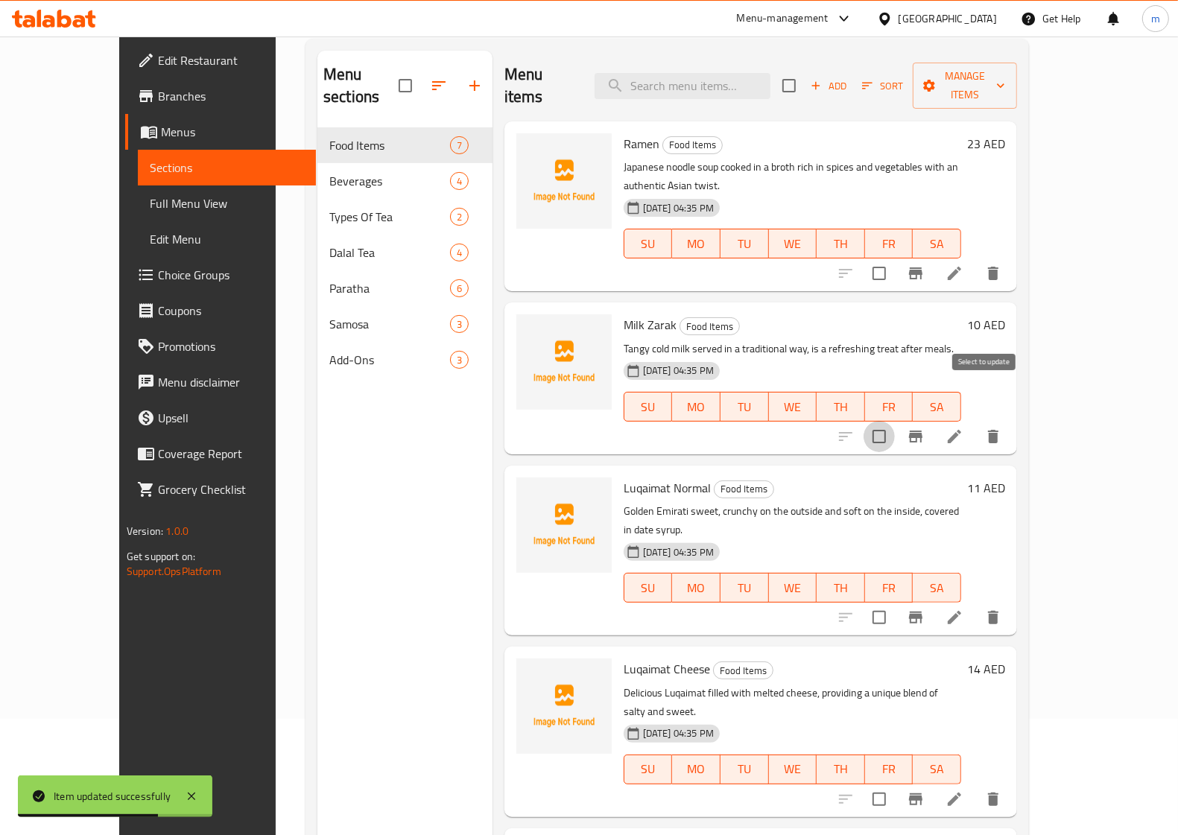
click at [895, 421] on input "checkbox" at bounding box center [879, 436] width 31 height 31
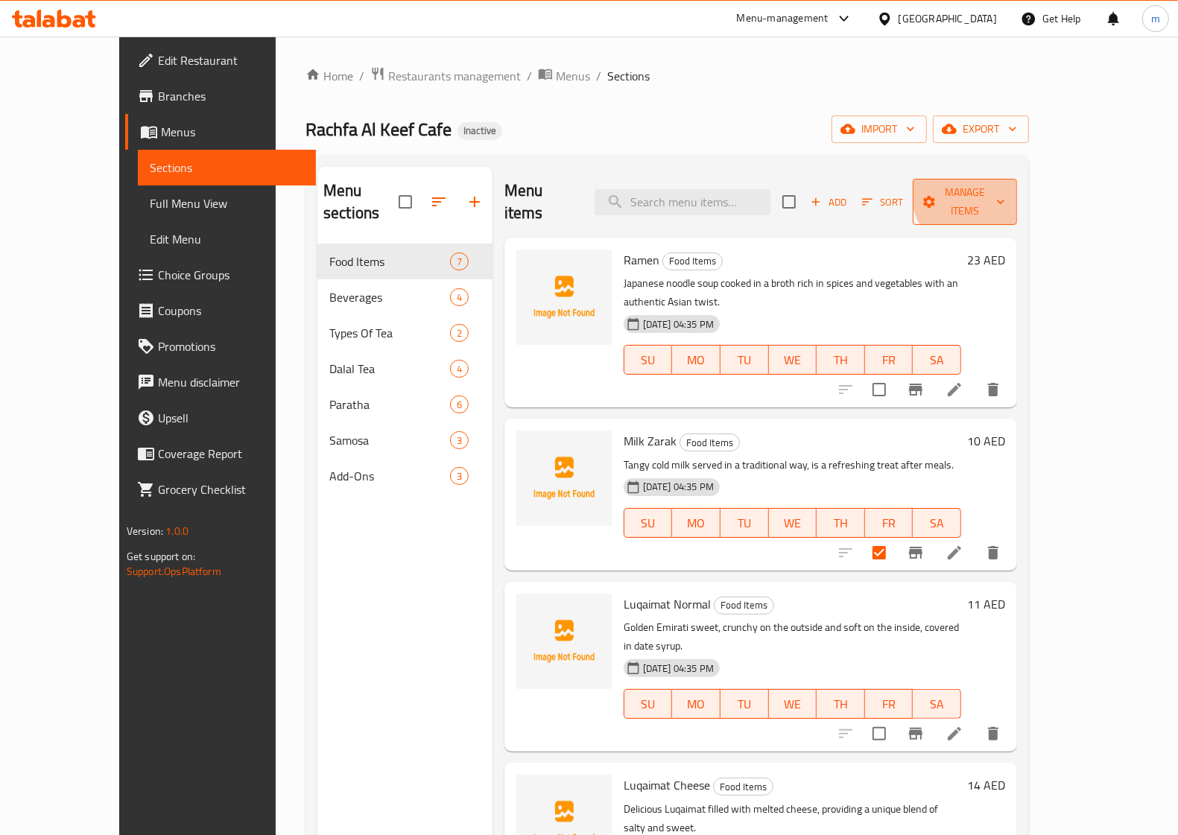
click at [1005, 190] on span "Manage items" at bounding box center [965, 201] width 80 height 37
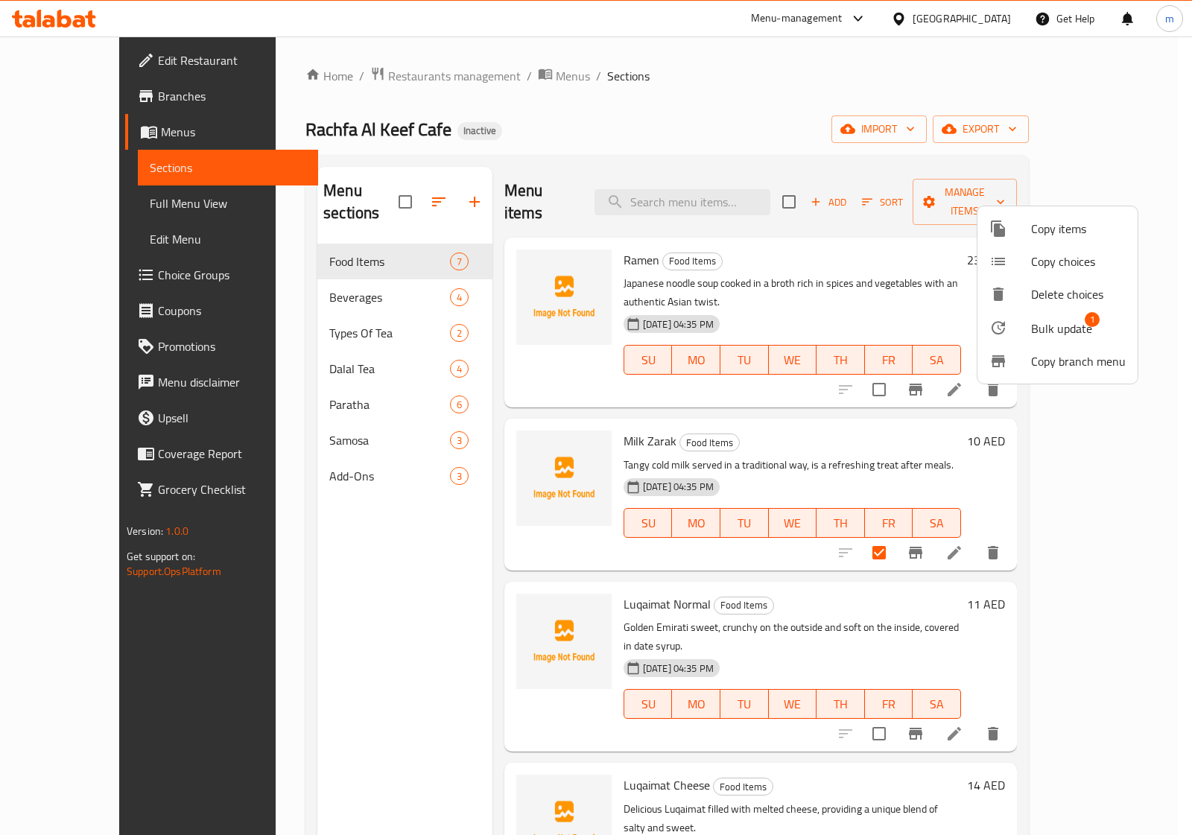
click at [1082, 336] on span "Bulk update" at bounding box center [1061, 329] width 61 height 18
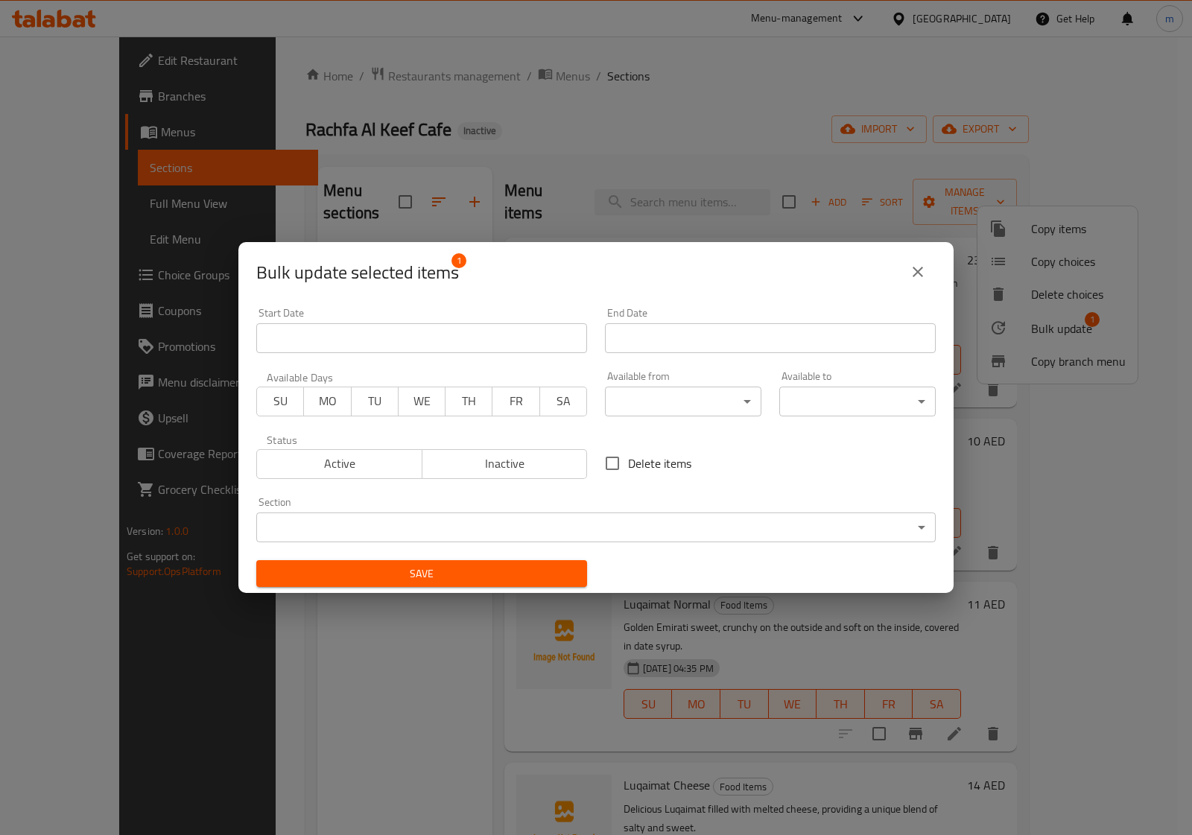
click at [911, 279] on icon "close" at bounding box center [918, 272] width 18 height 18
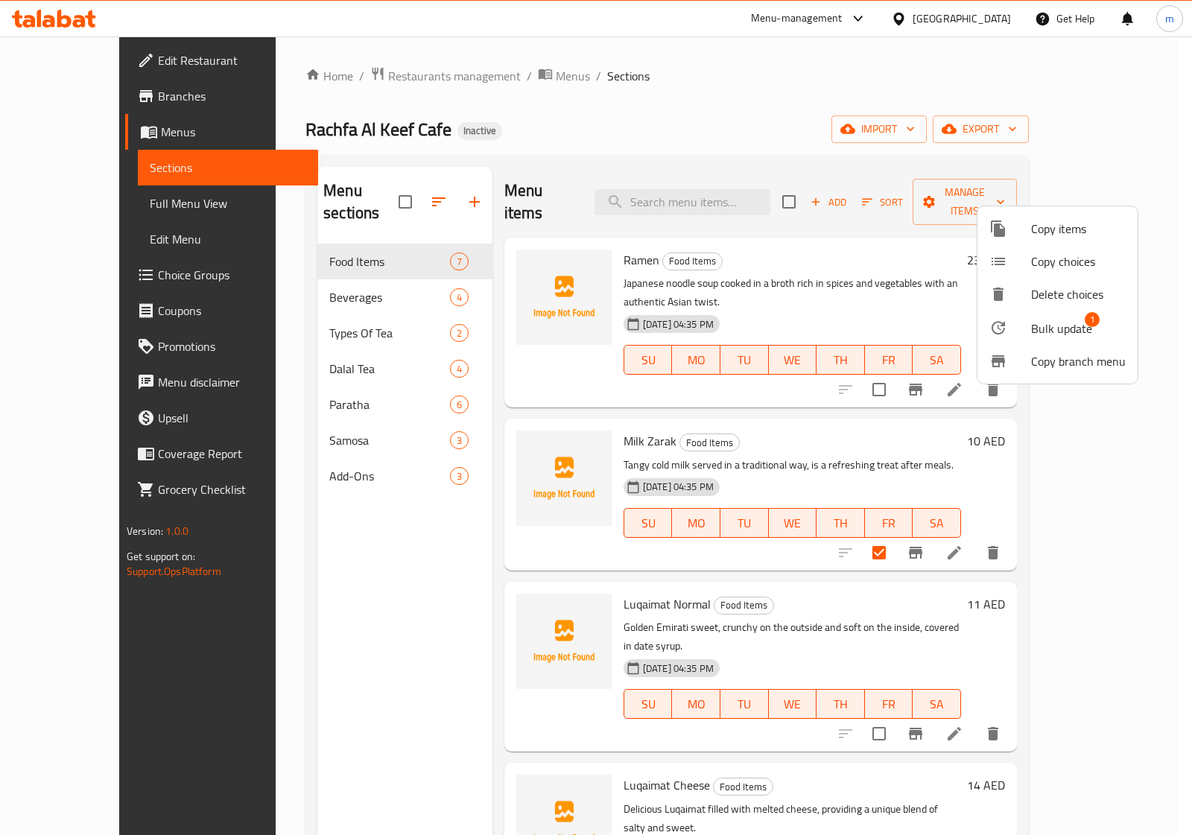
click at [1183, 472] on div at bounding box center [596, 417] width 1192 height 835
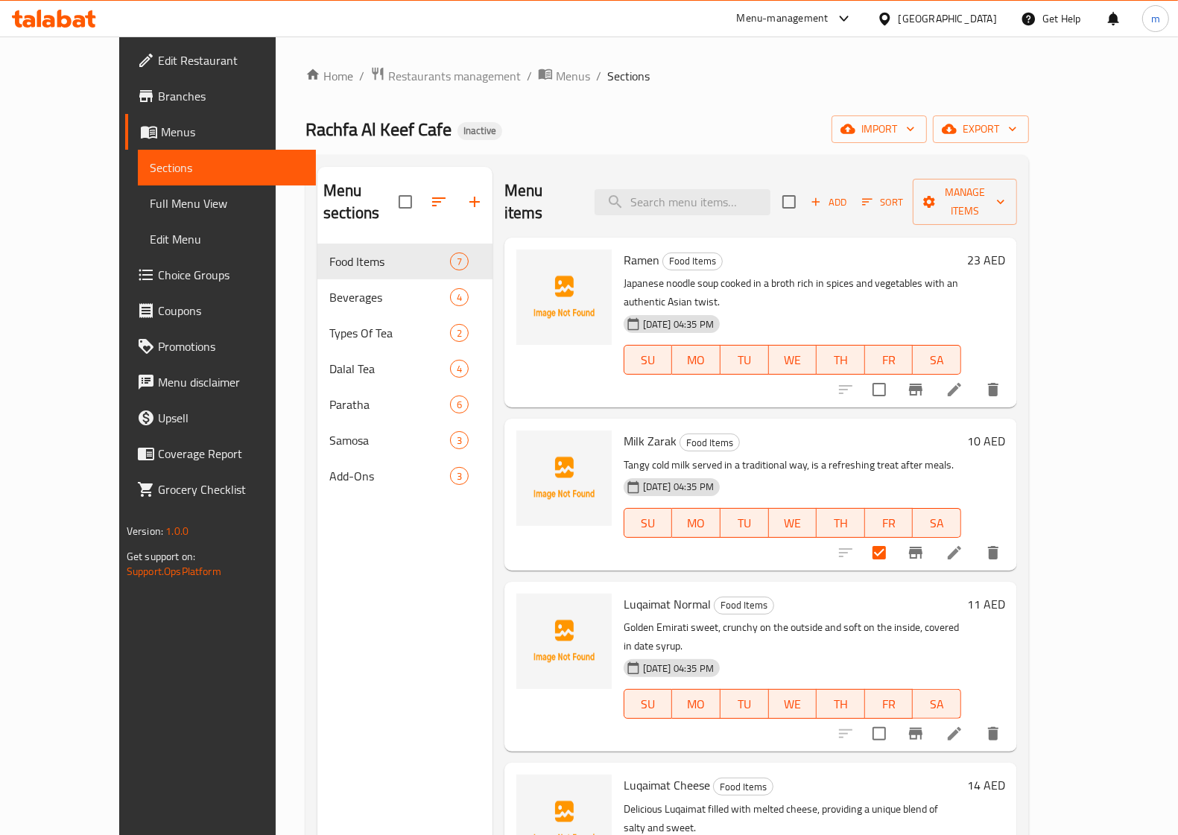
click at [962, 535] on div at bounding box center [919, 553] width 183 height 36
click at [948, 535] on div at bounding box center [919, 553] width 183 height 36
click at [895, 537] on input "checkbox" at bounding box center [879, 552] width 31 height 31
click at [922, 547] on icon "Branch-specific-item" at bounding box center [915, 553] width 13 height 12
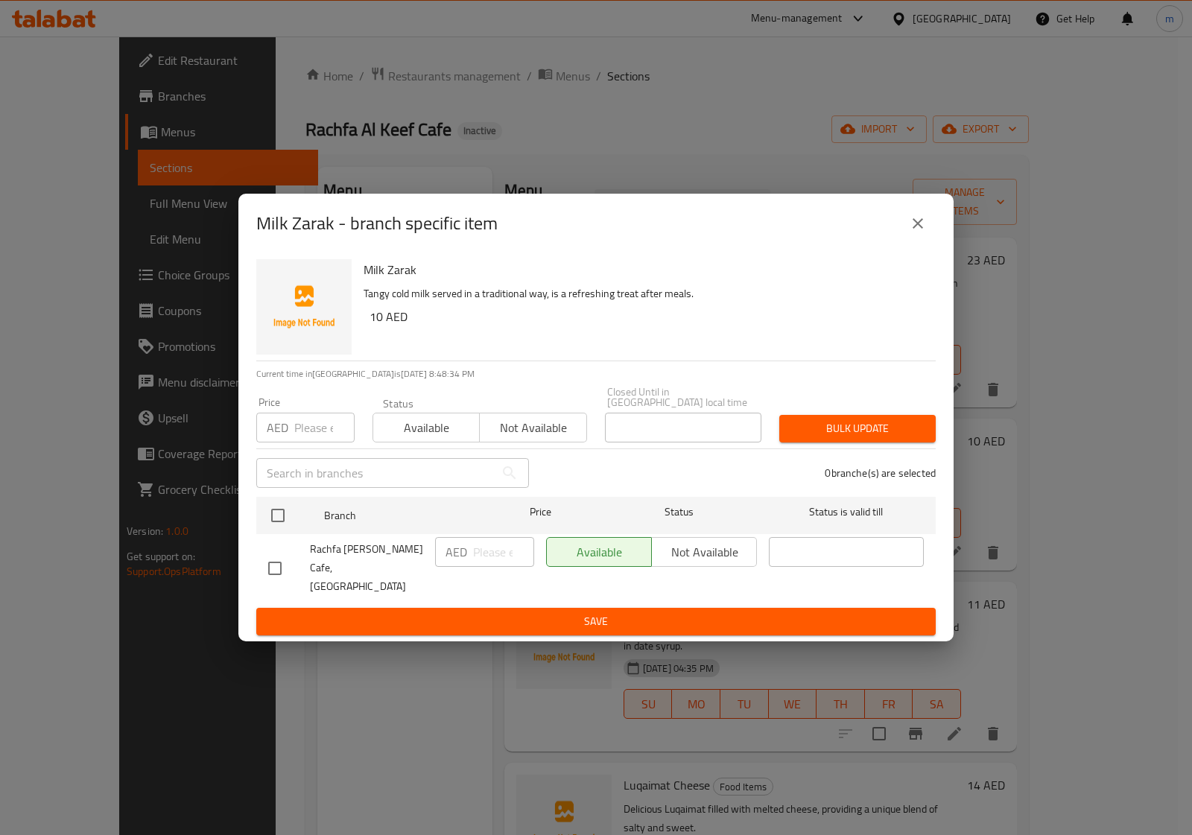
click at [914, 231] on icon "close" at bounding box center [918, 224] width 18 height 18
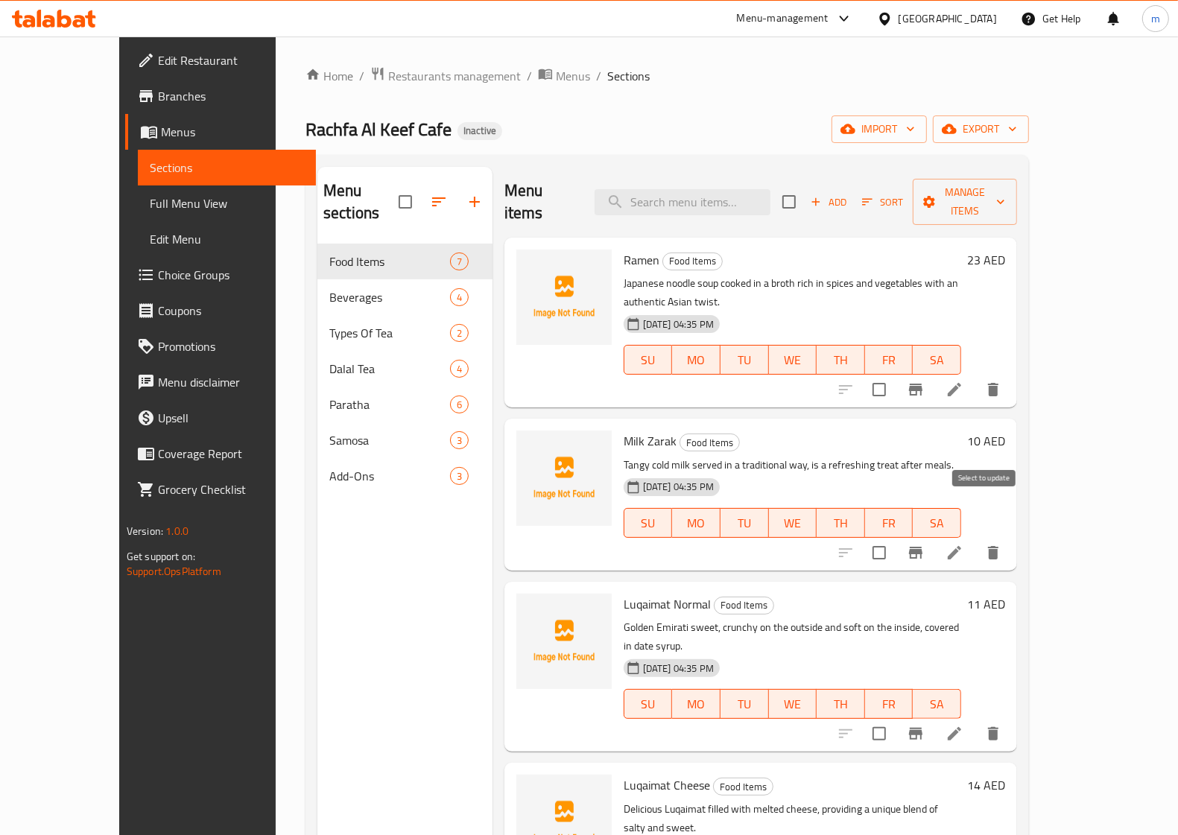
click at [895, 537] on input "checkbox" at bounding box center [879, 552] width 31 height 31
click at [907, 202] on button "Sort" at bounding box center [882, 202] width 48 height 23
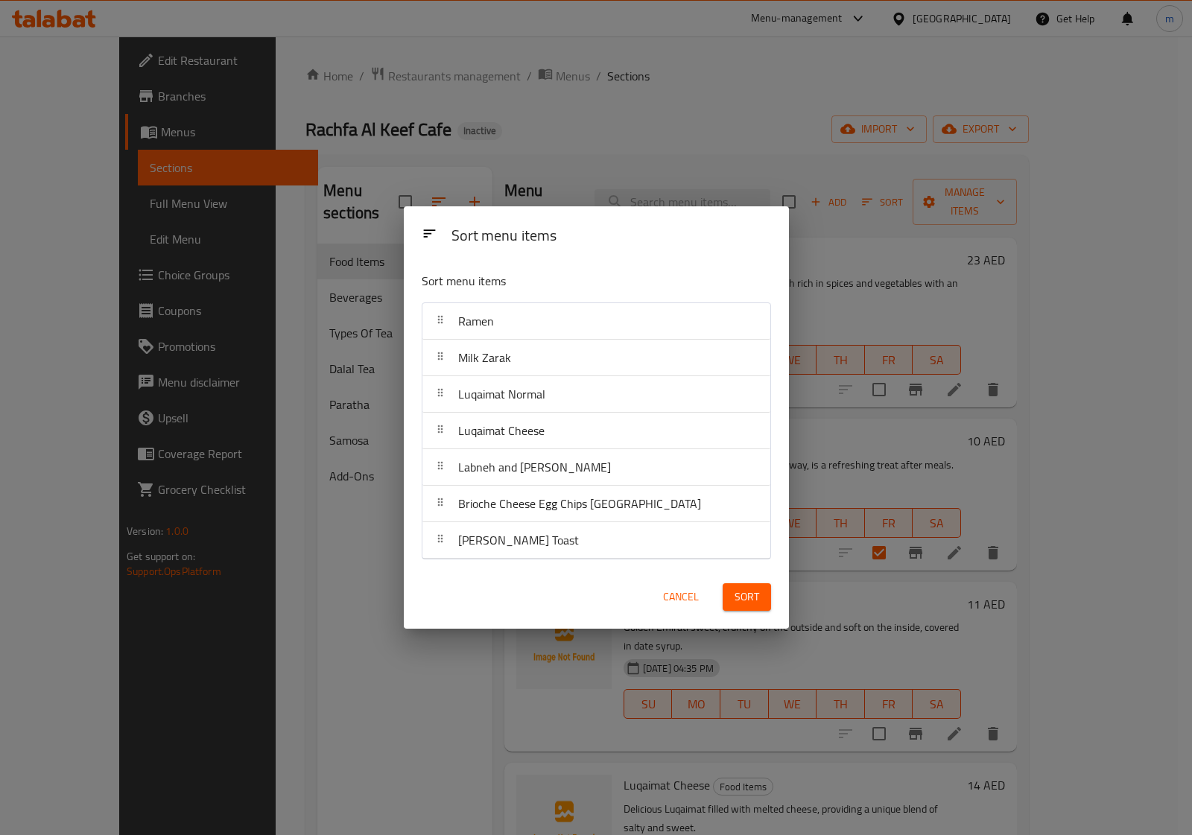
click at [683, 602] on span "Cancel" at bounding box center [681, 597] width 36 height 19
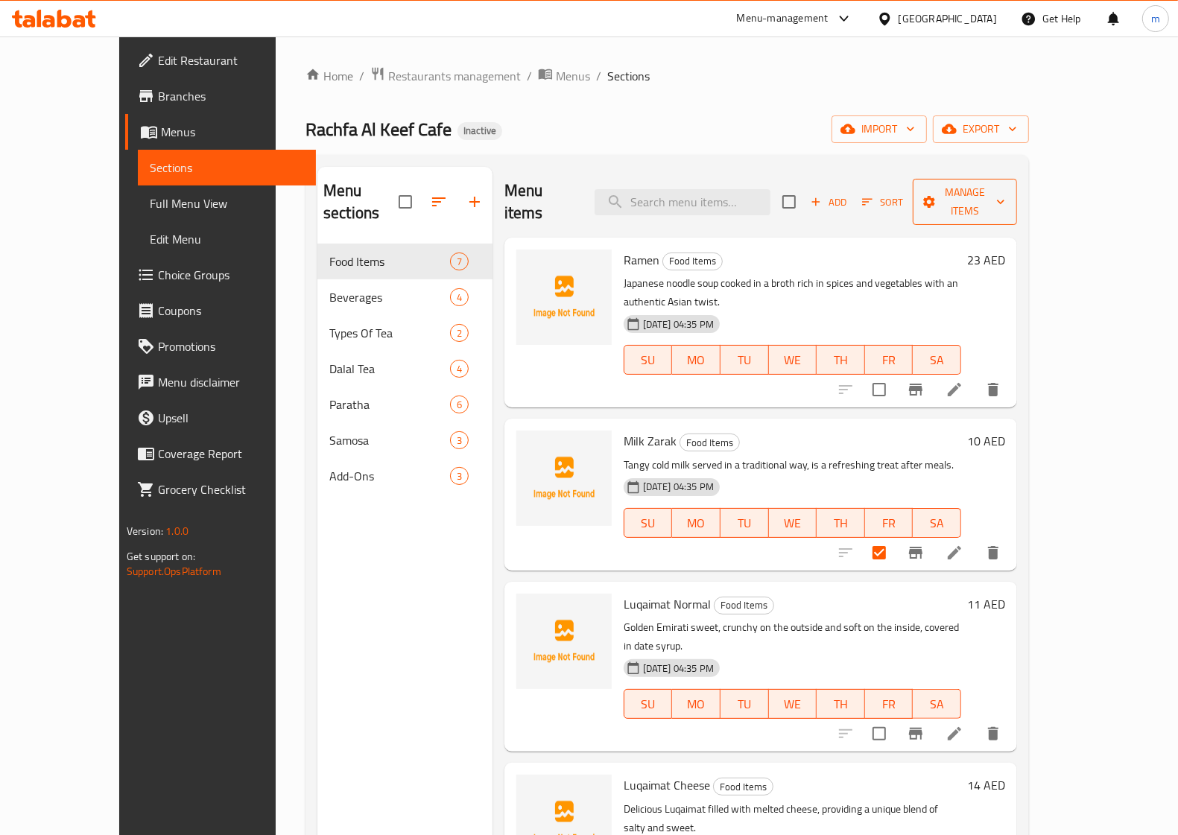
click at [1017, 203] on button "Manage items" at bounding box center [965, 202] width 104 height 46
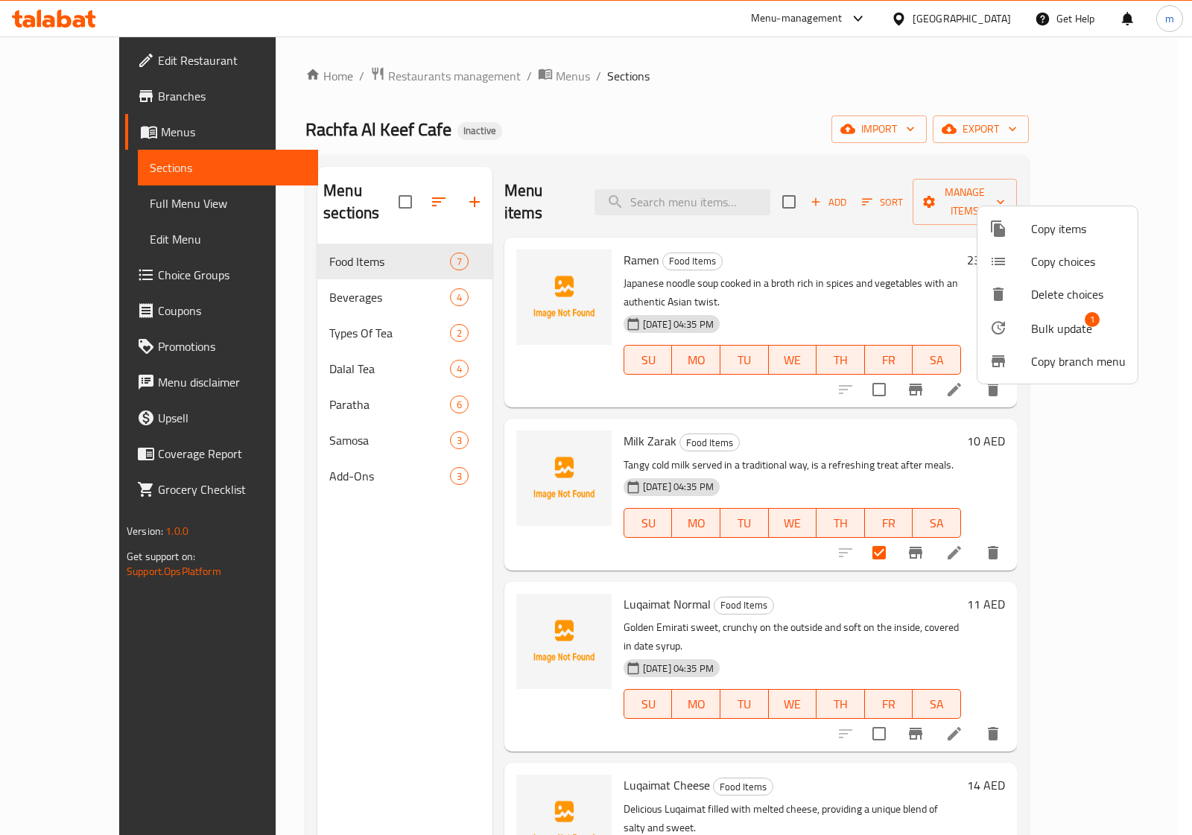
click at [1107, 329] on span "Bulk update 1" at bounding box center [1078, 327] width 95 height 19
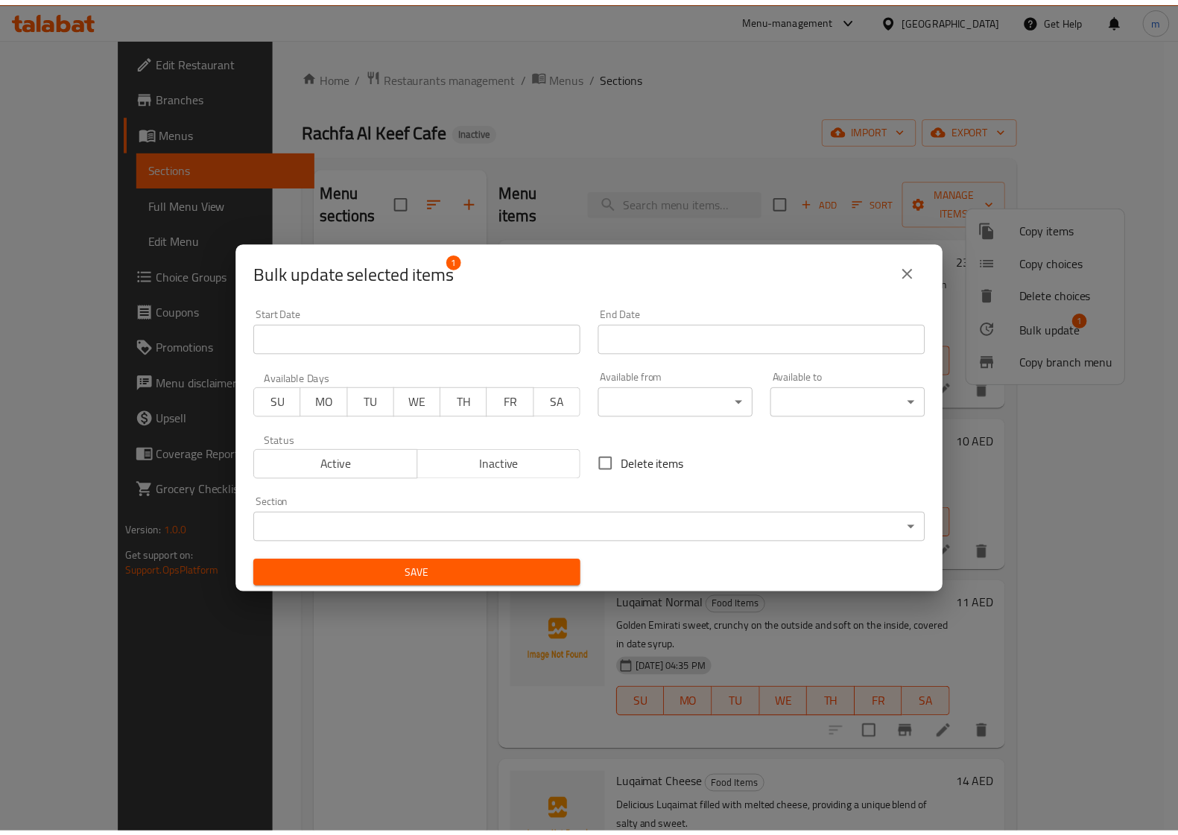
scroll to position [2, 0]
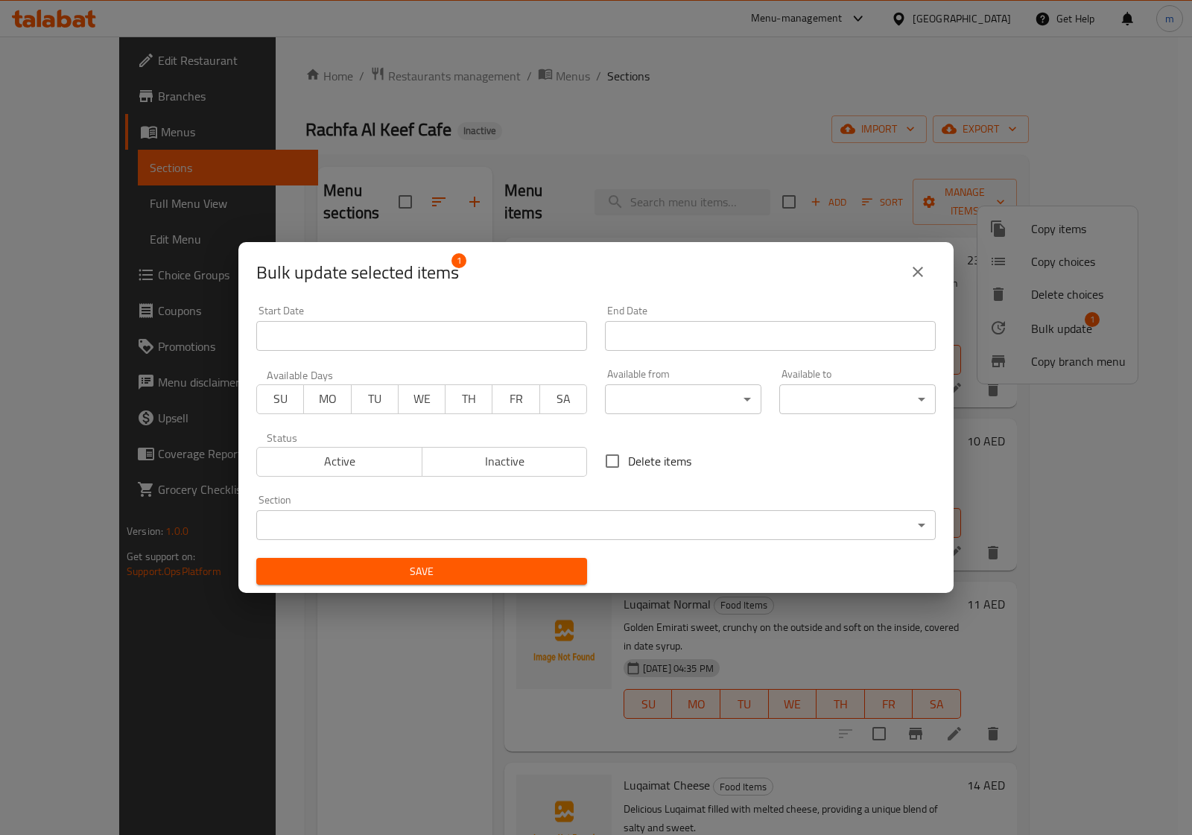
click at [844, 527] on body "​ Menu-management United Arab Emirates Get Help m Edit Restaurant Branches Menu…" at bounding box center [596, 436] width 1192 height 799
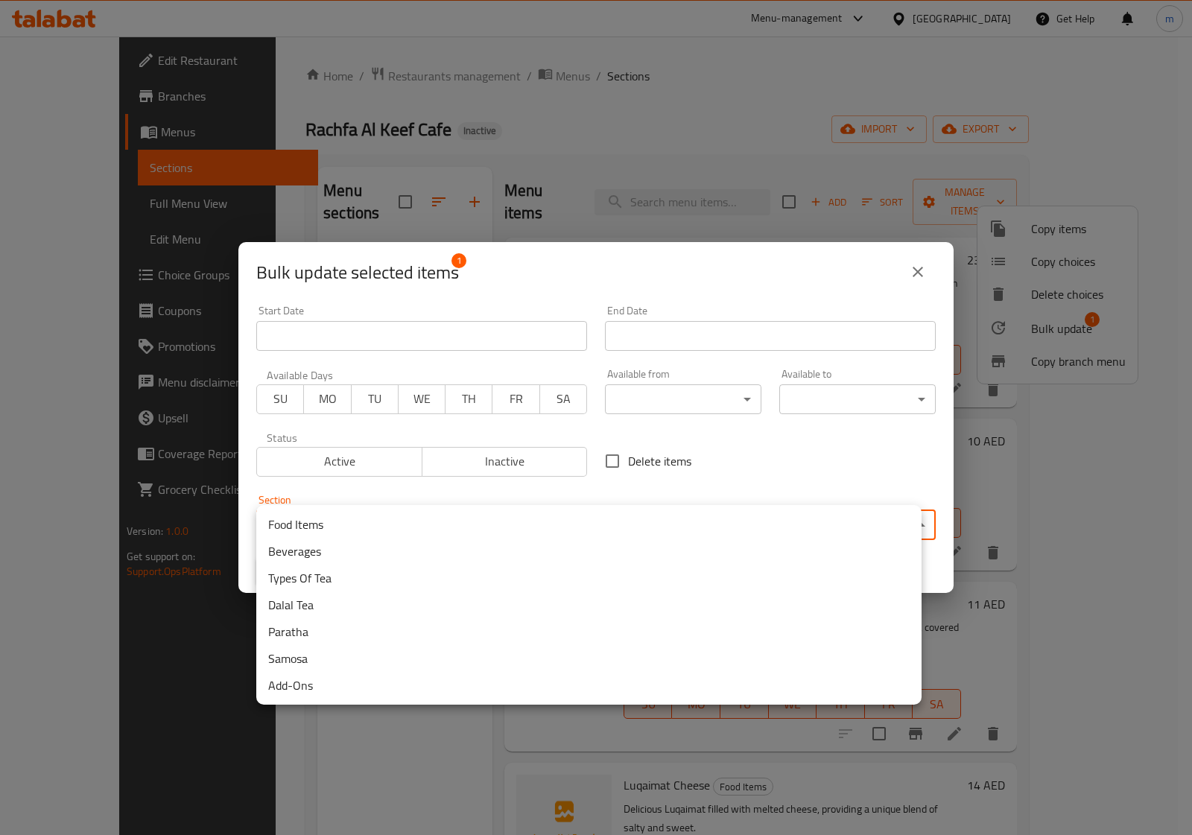
click at [337, 553] on li "Beverages" at bounding box center [588, 551] width 665 height 27
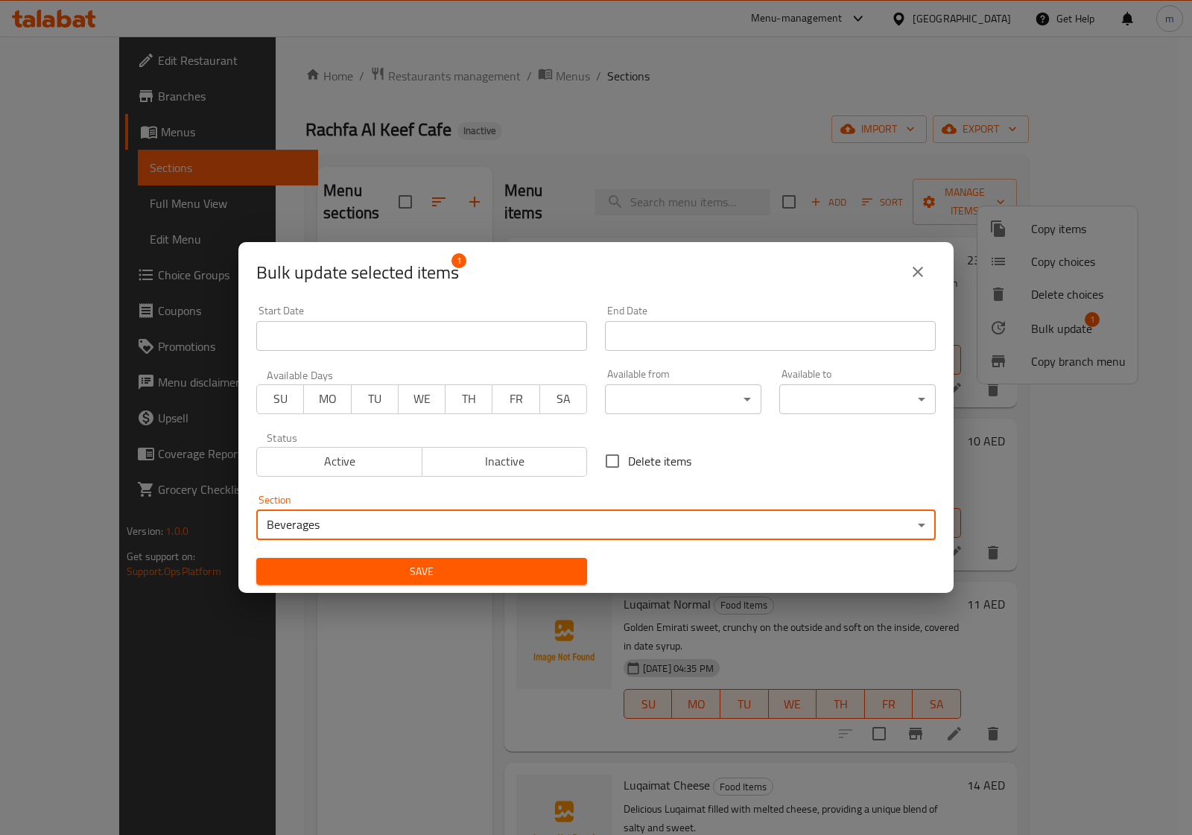
click at [401, 575] on span "Save" at bounding box center [421, 572] width 307 height 19
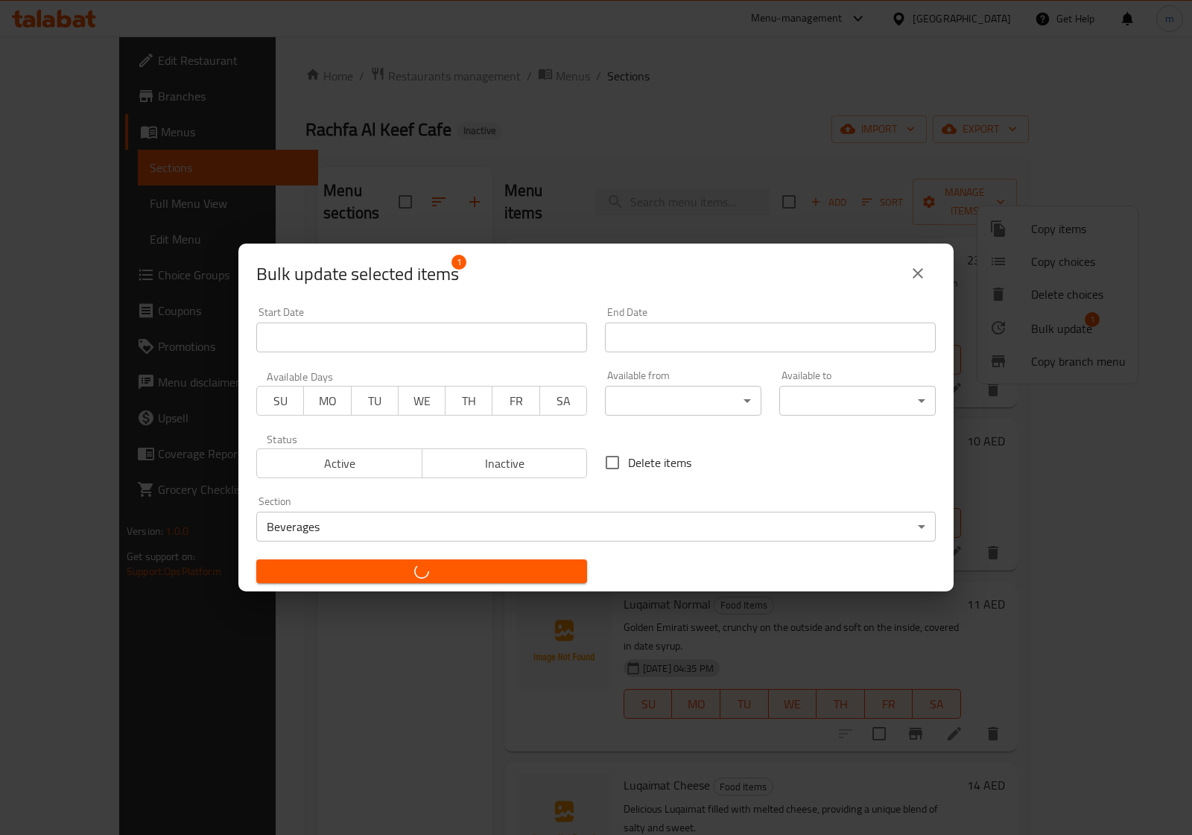
checkbox input "false"
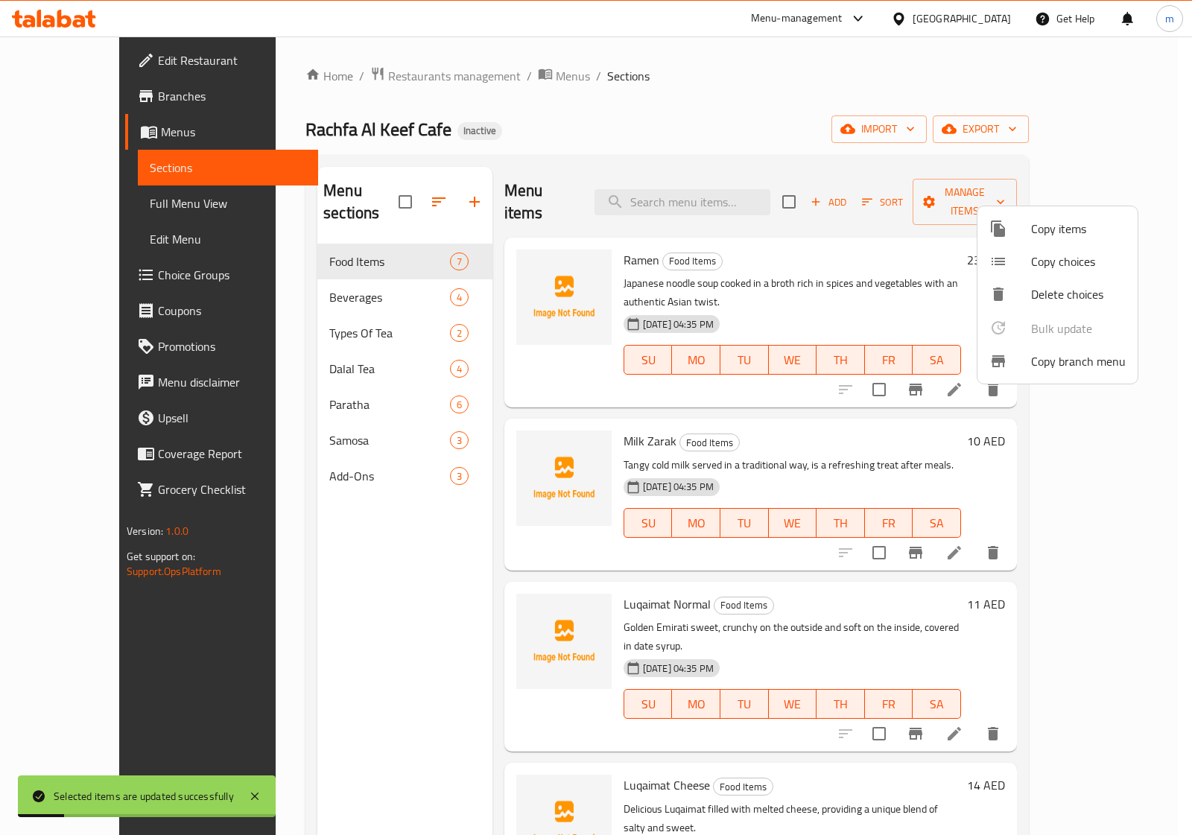
click at [289, 273] on div at bounding box center [596, 417] width 1192 height 835
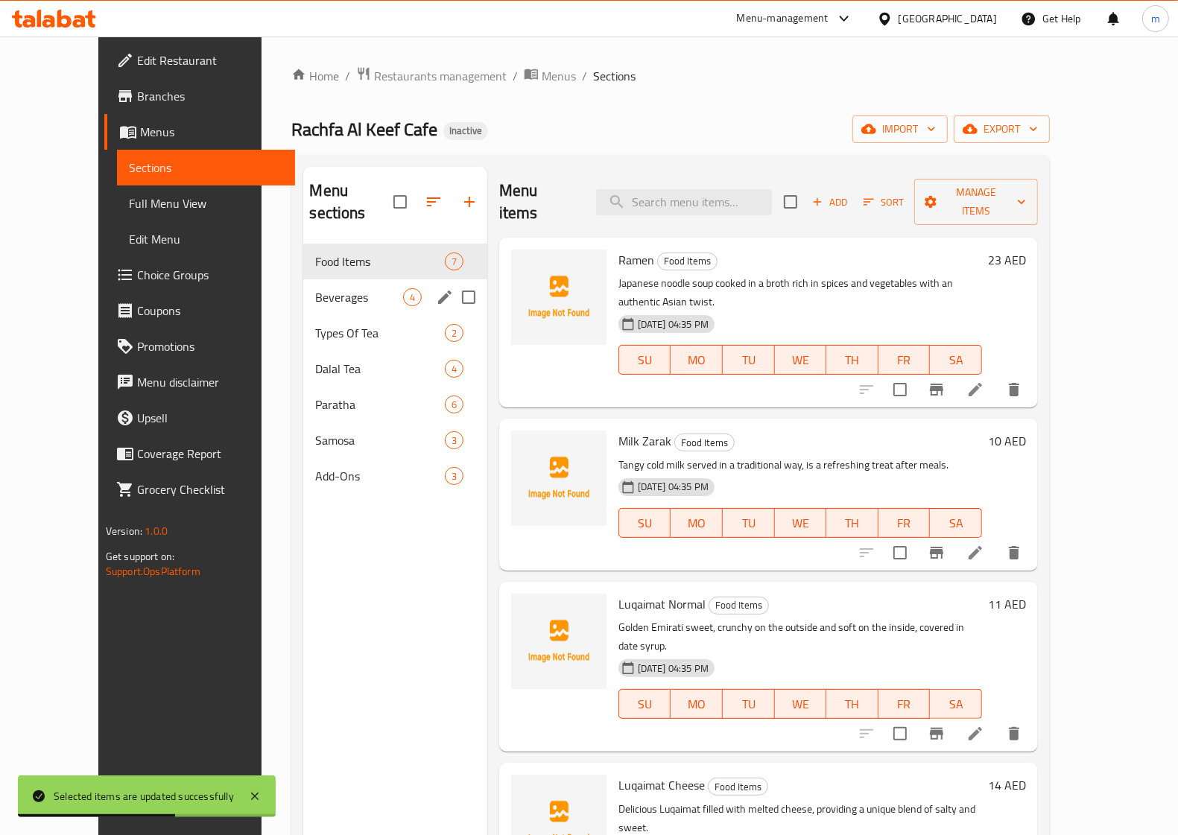
click at [315, 288] on span "Beverages" at bounding box center [358, 297] width 87 height 18
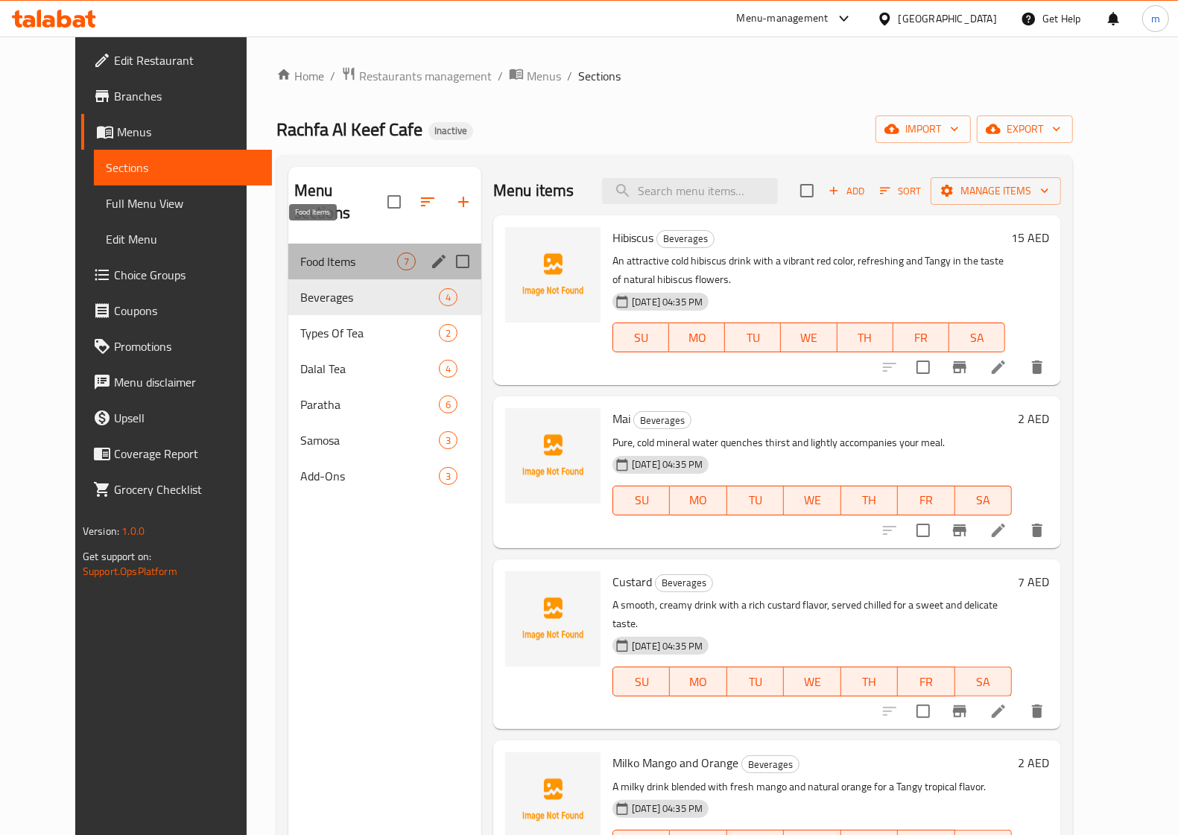
click at [317, 253] on span "Food Items" at bounding box center [348, 262] width 97 height 18
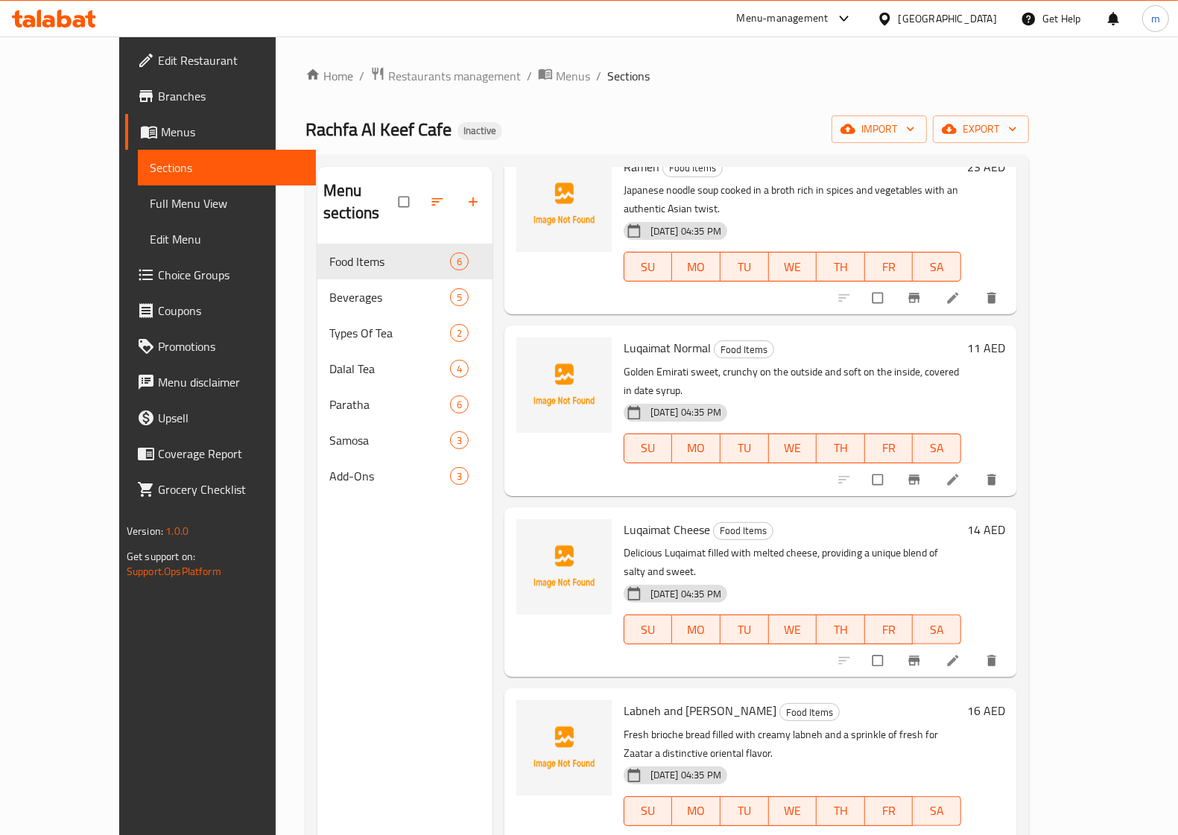
scroll to position [177, 0]
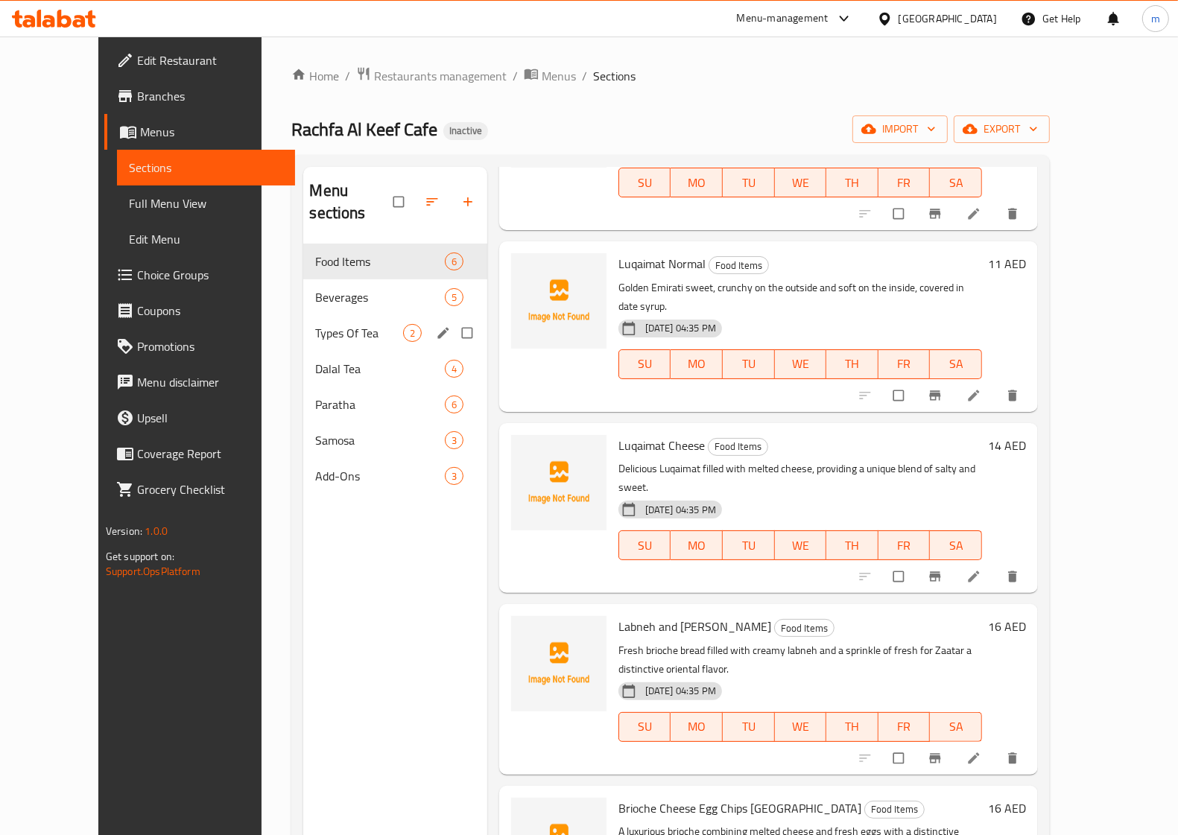
click at [315, 288] on span "Beverages" at bounding box center [379, 297] width 129 height 18
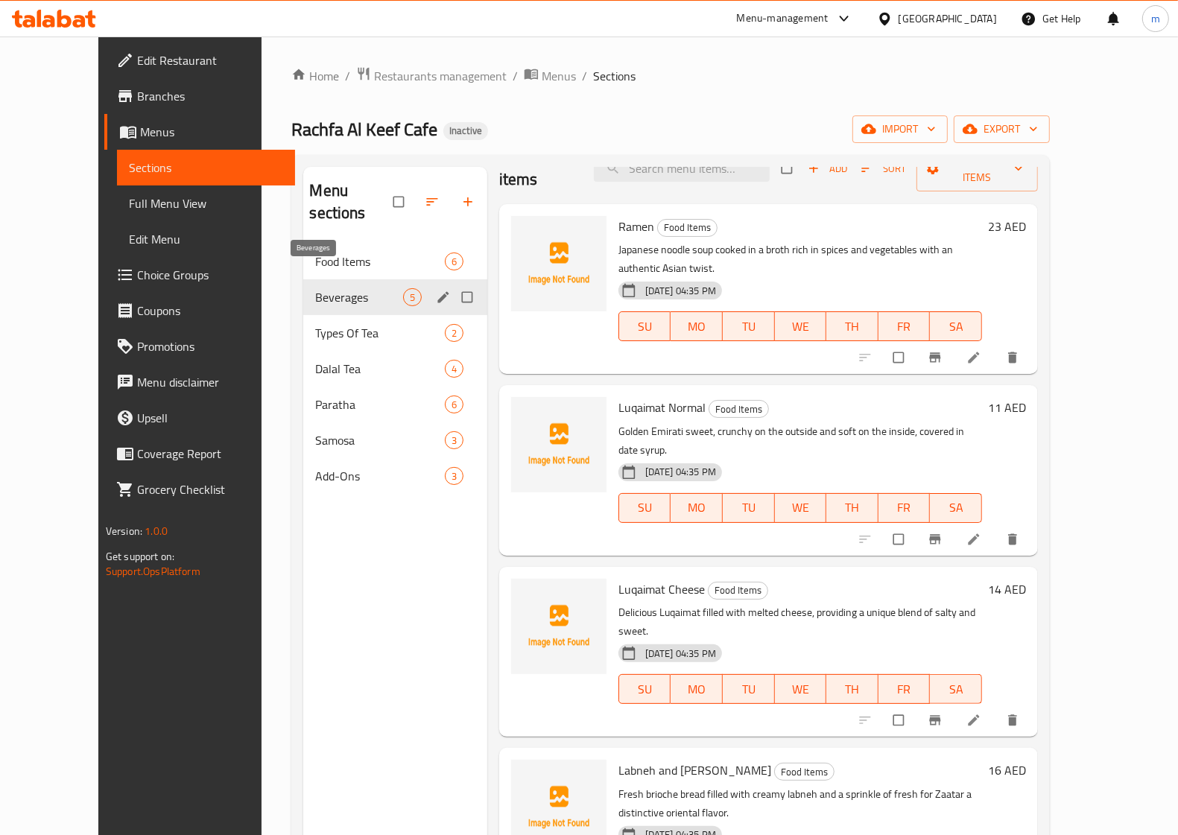
click at [315, 288] on span "Beverages" at bounding box center [358, 297] width 87 height 18
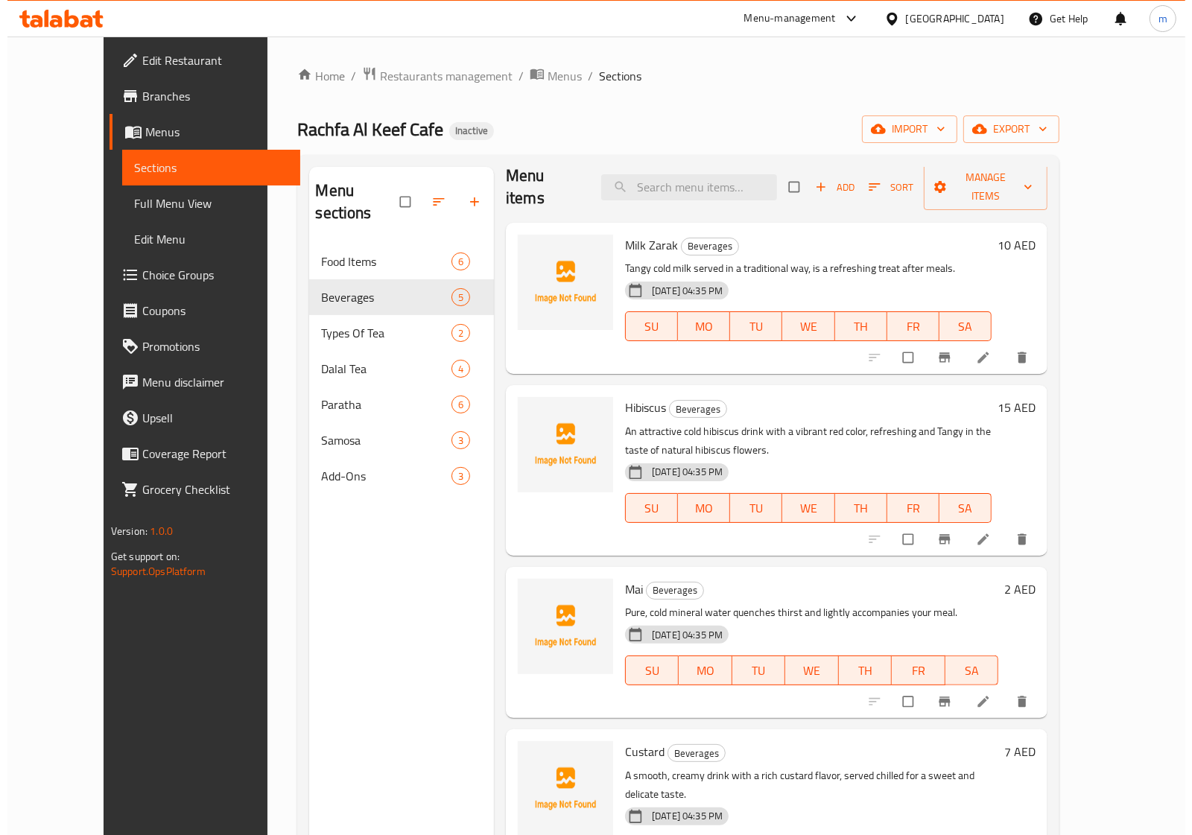
scroll to position [0, 0]
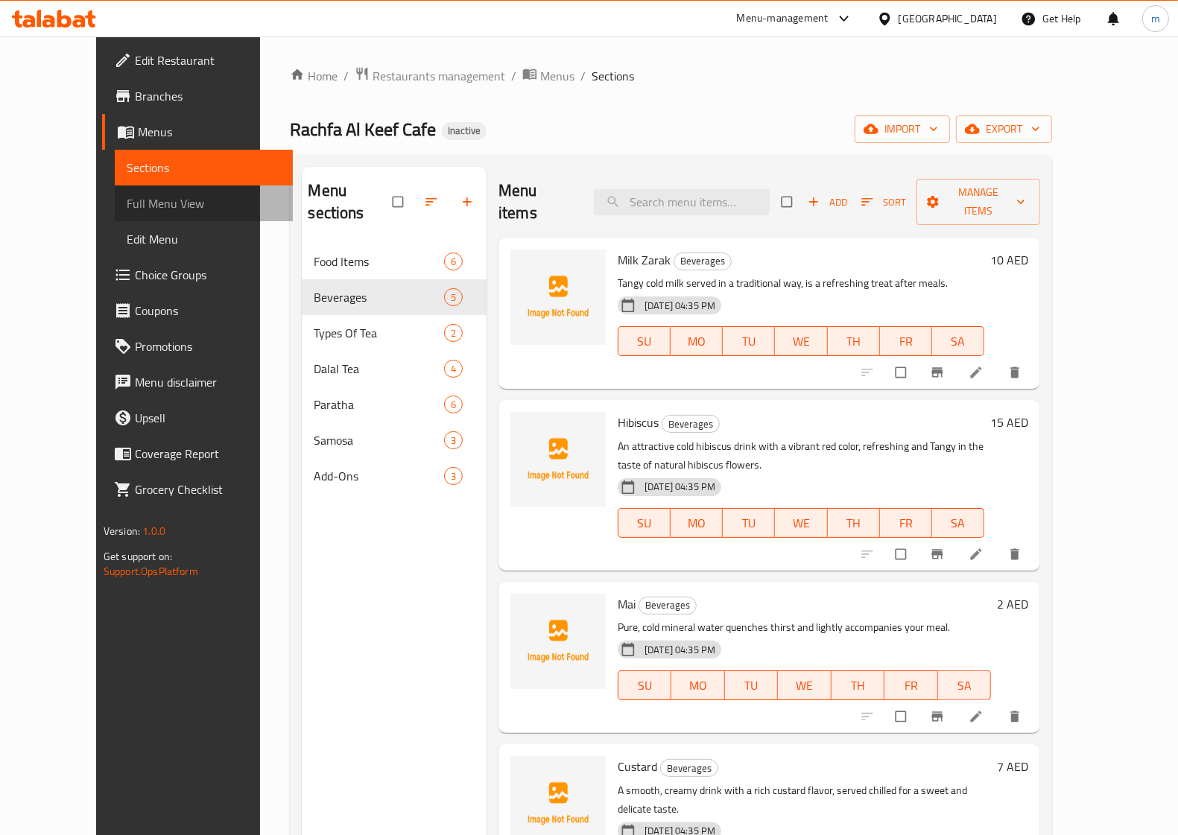
click at [127, 210] on span "Full Menu View" at bounding box center [204, 203] width 154 height 18
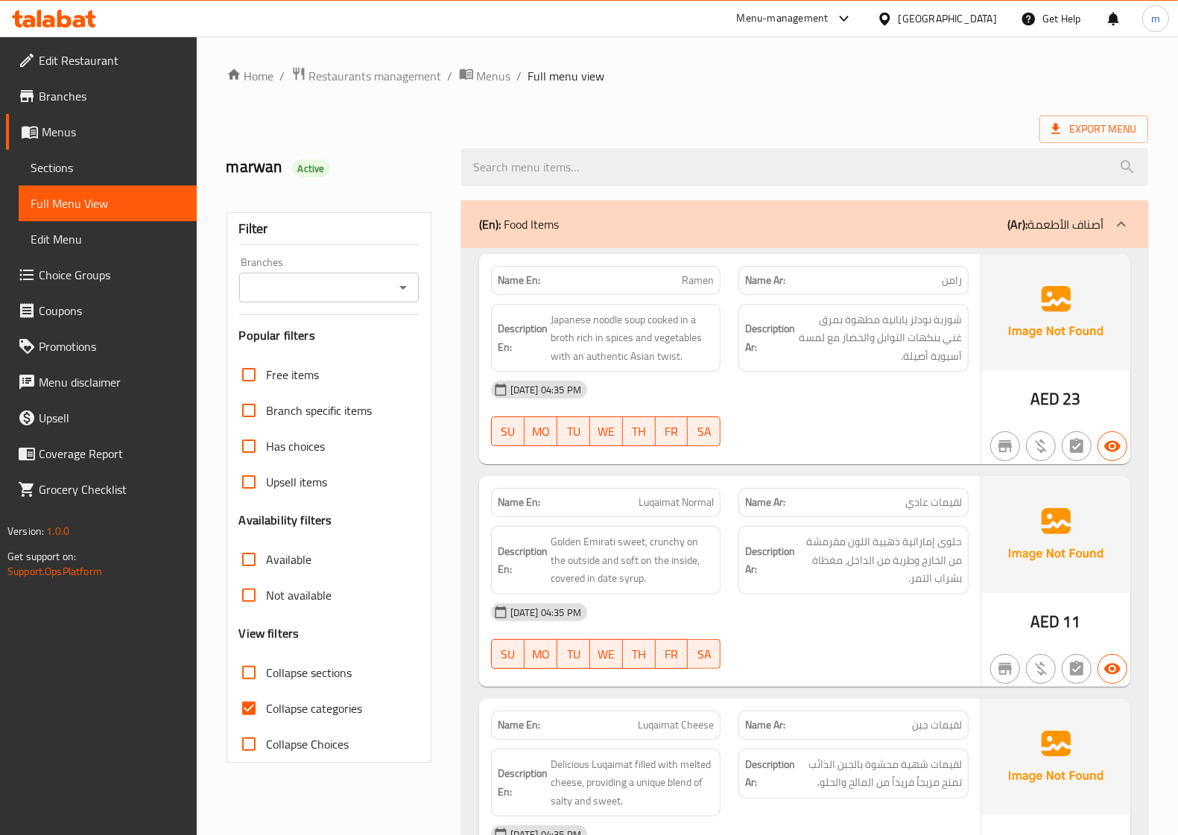
click at [255, 701] on input "Collapse categories" at bounding box center [249, 709] width 36 height 36
checkbox input "false"
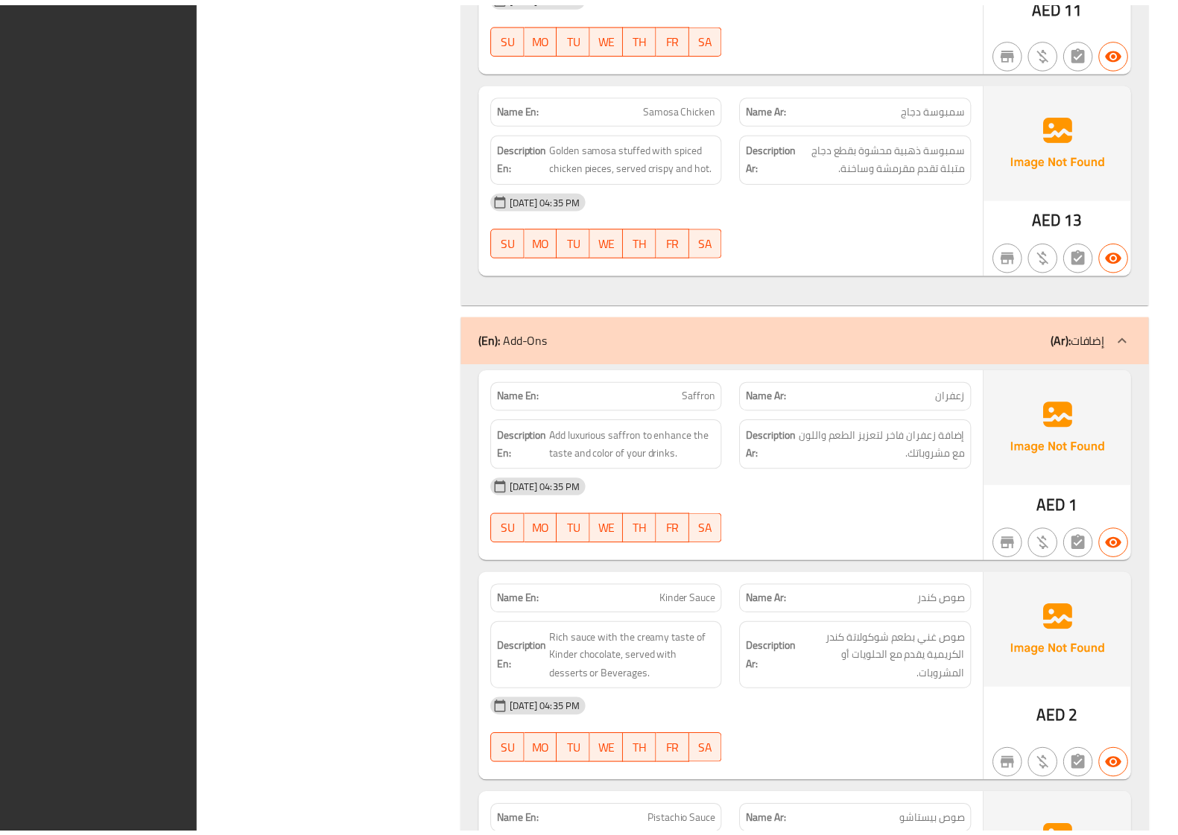
scroll to position [6363, 0]
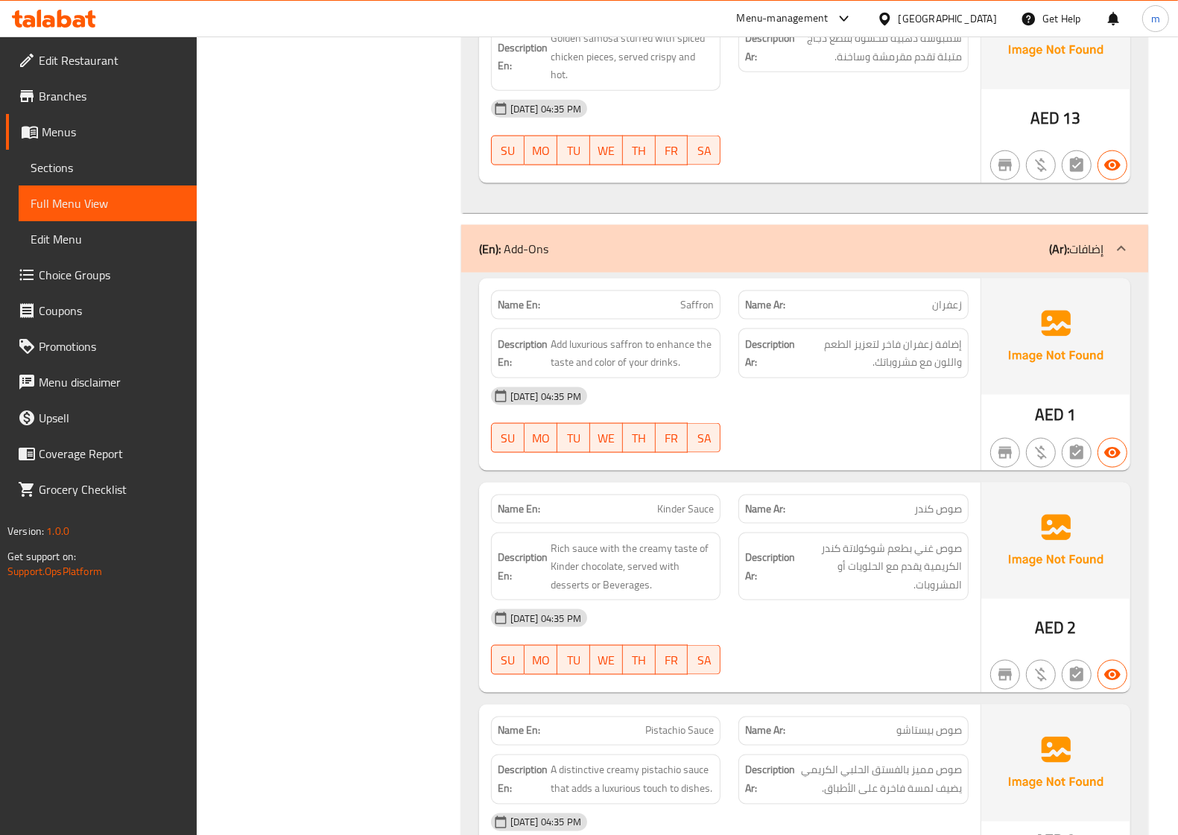
click at [104, 62] on span "Edit Restaurant" at bounding box center [112, 60] width 146 height 18
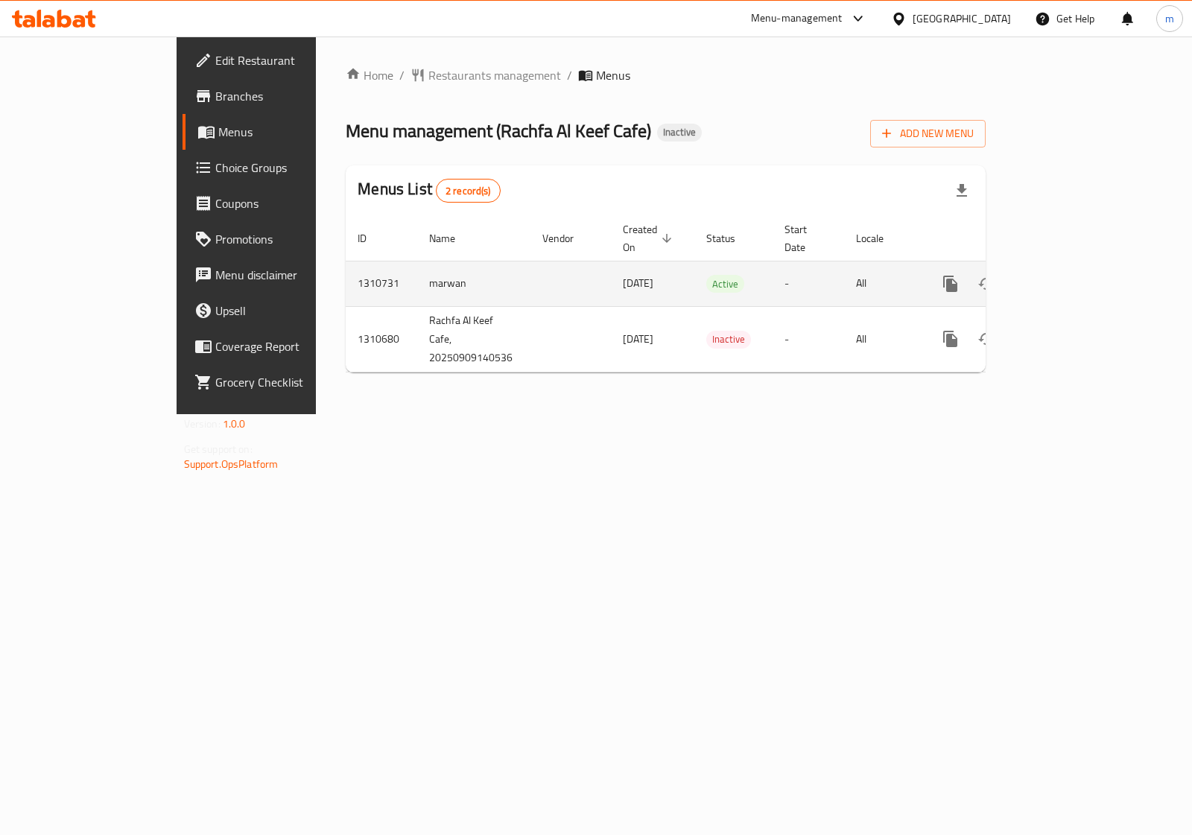
click at [1067, 276] on icon "enhanced table" at bounding box center [1058, 284] width 18 height 18
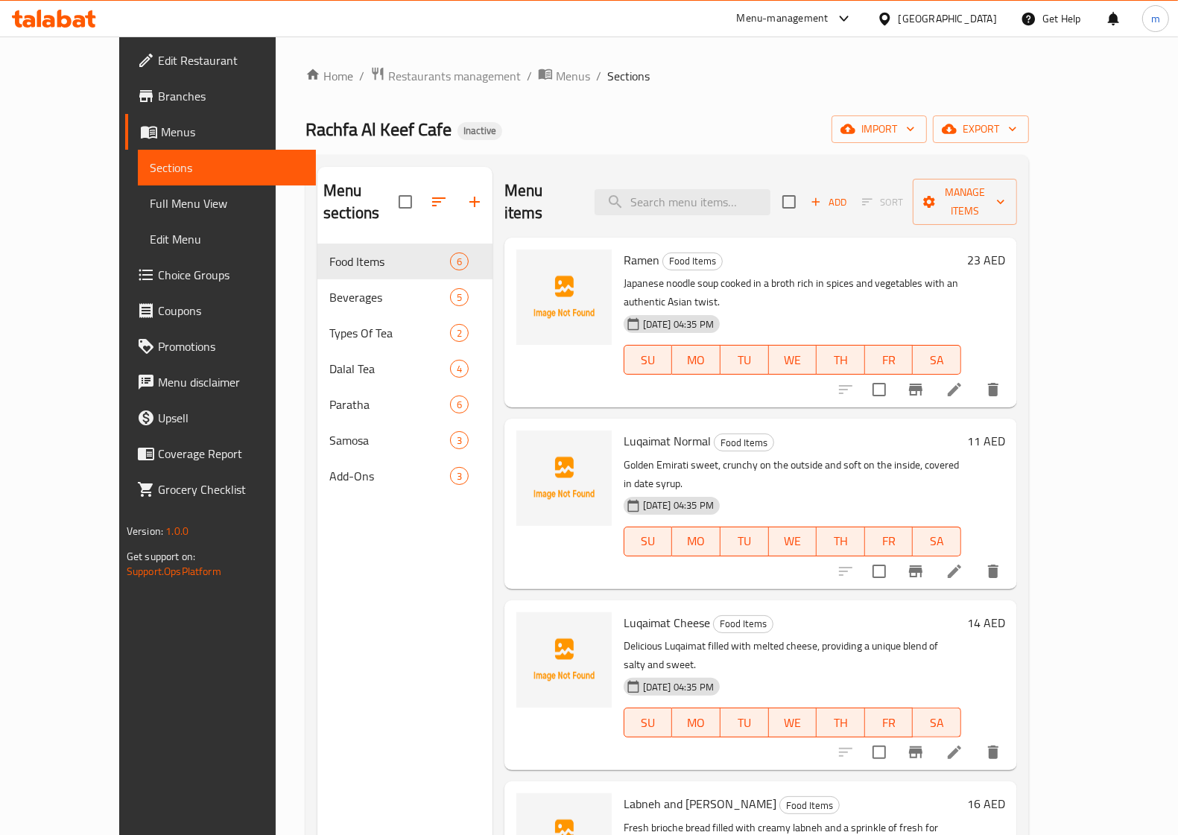
click at [150, 206] on span "Full Menu View" at bounding box center [227, 203] width 154 height 18
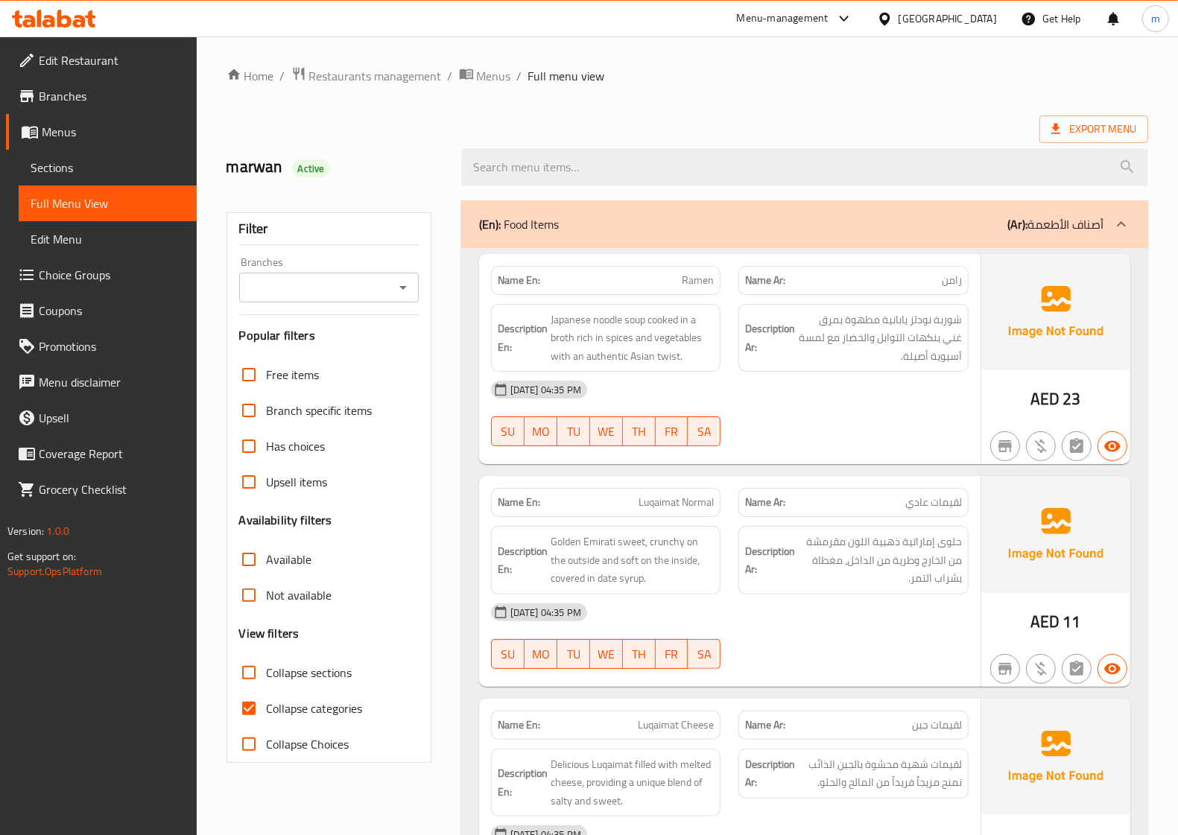
click at [262, 705] on input "Collapse categories" at bounding box center [249, 709] width 36 height 36
checkbox input "false"
